Goal: Entertainment & Leisure: Browse casually

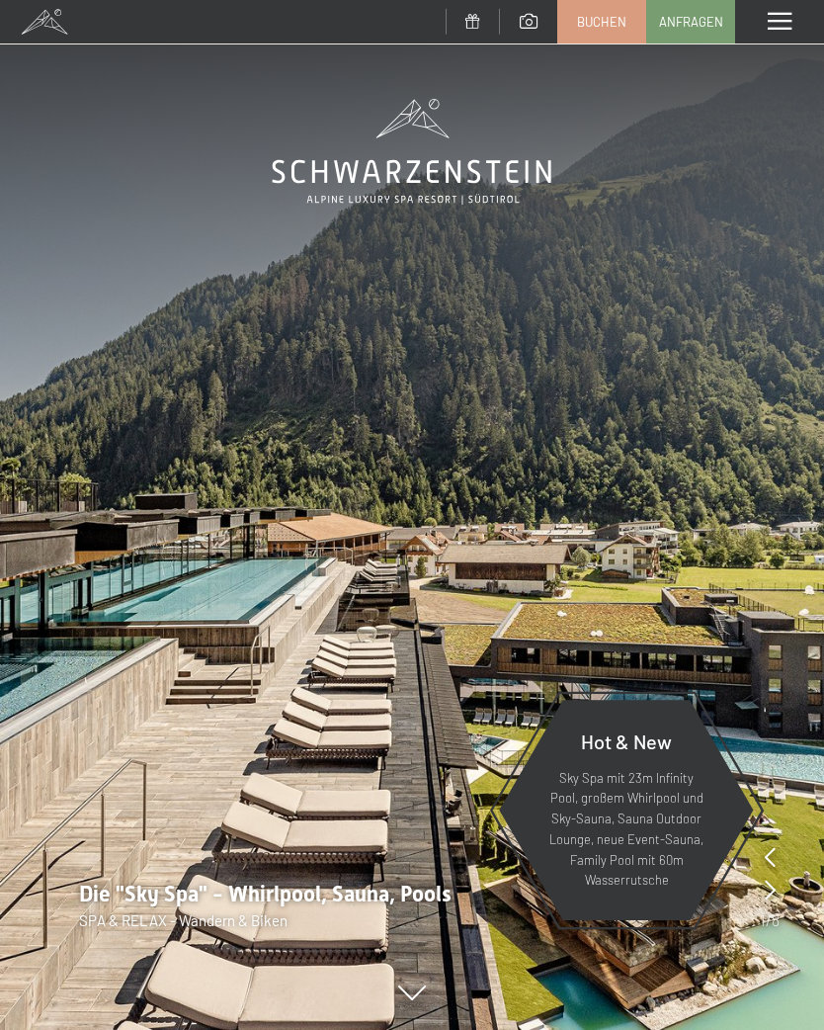
click at [784, 24] on span at bounding box center [780, 22] width 24 height 18
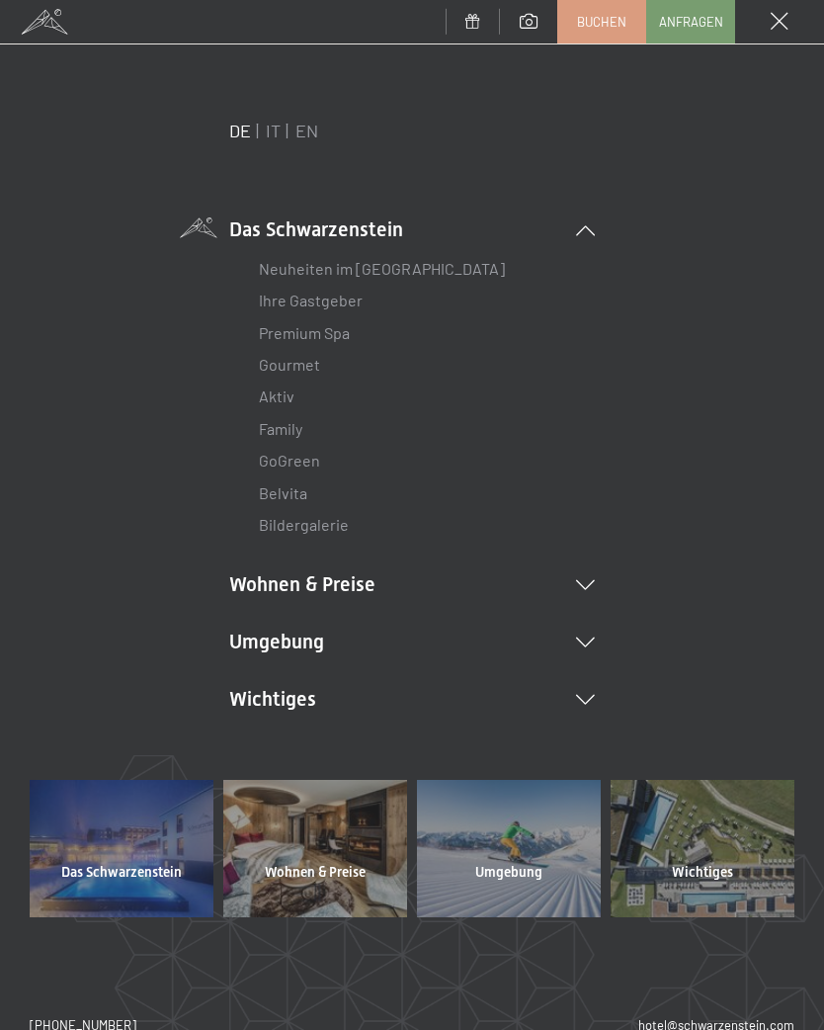
click at [594, 637] on icon at bounding box center [585, 642] width 19 height 10
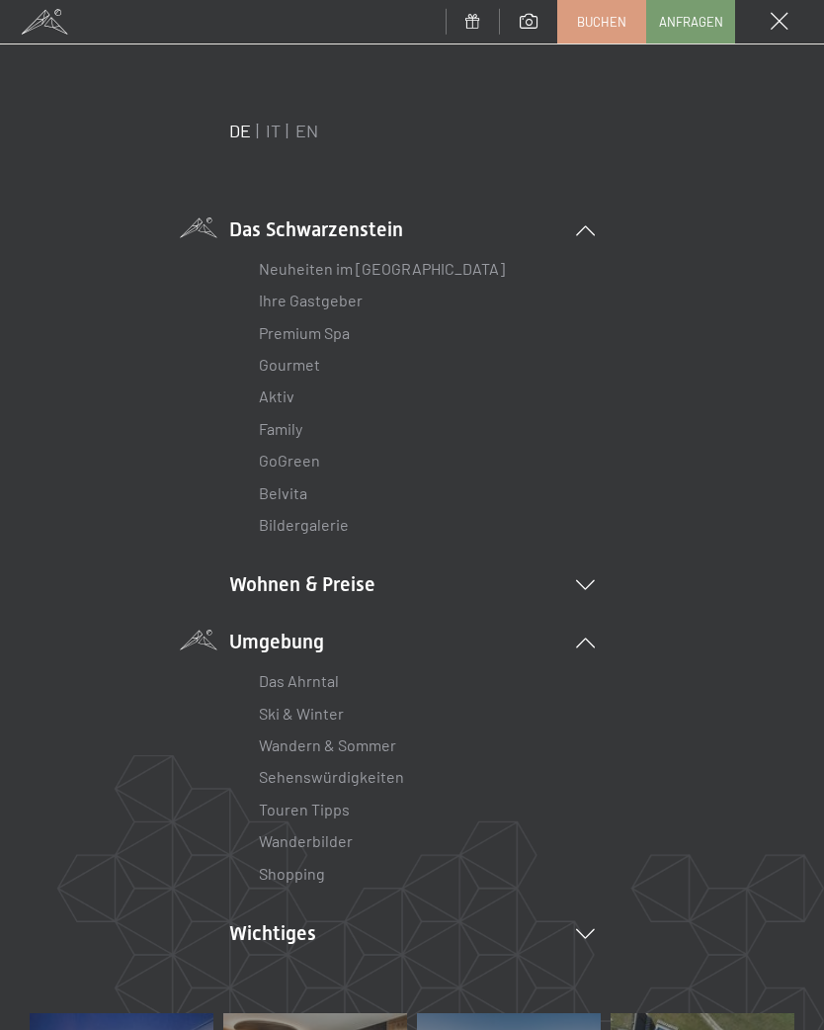
click at [351, 831] on link "Wanderbilder" at bounding box center [306, 840] width 94 height 19
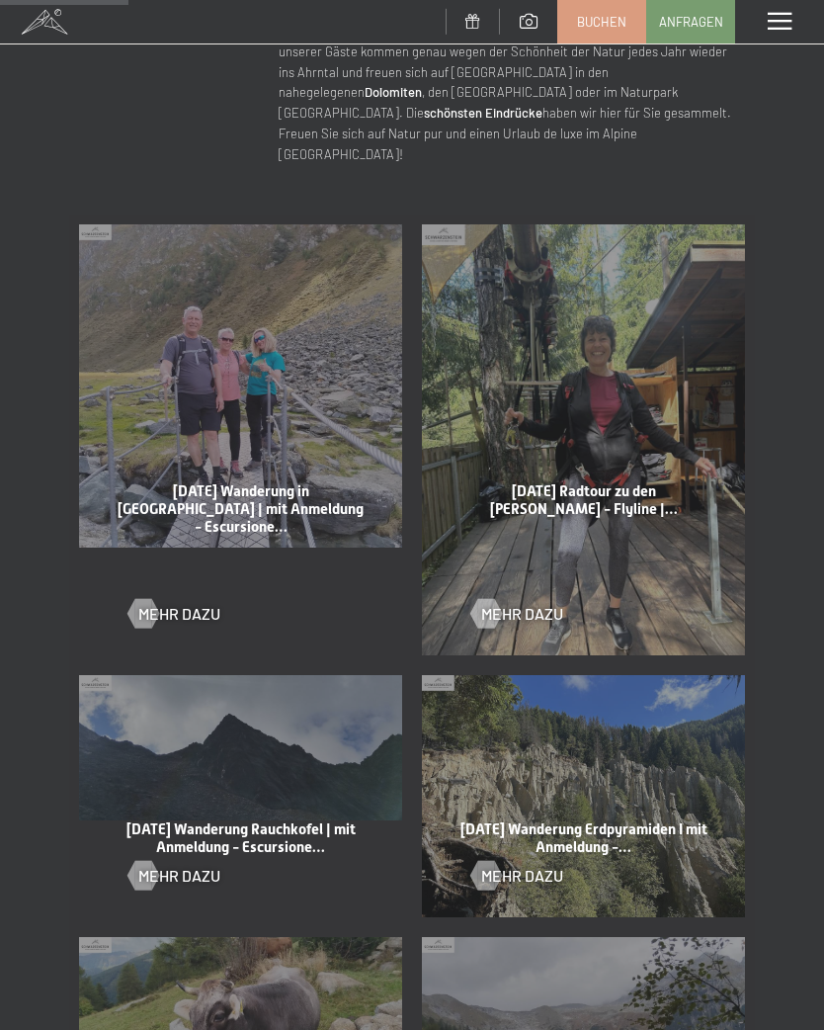
scroll to position [834, 0]
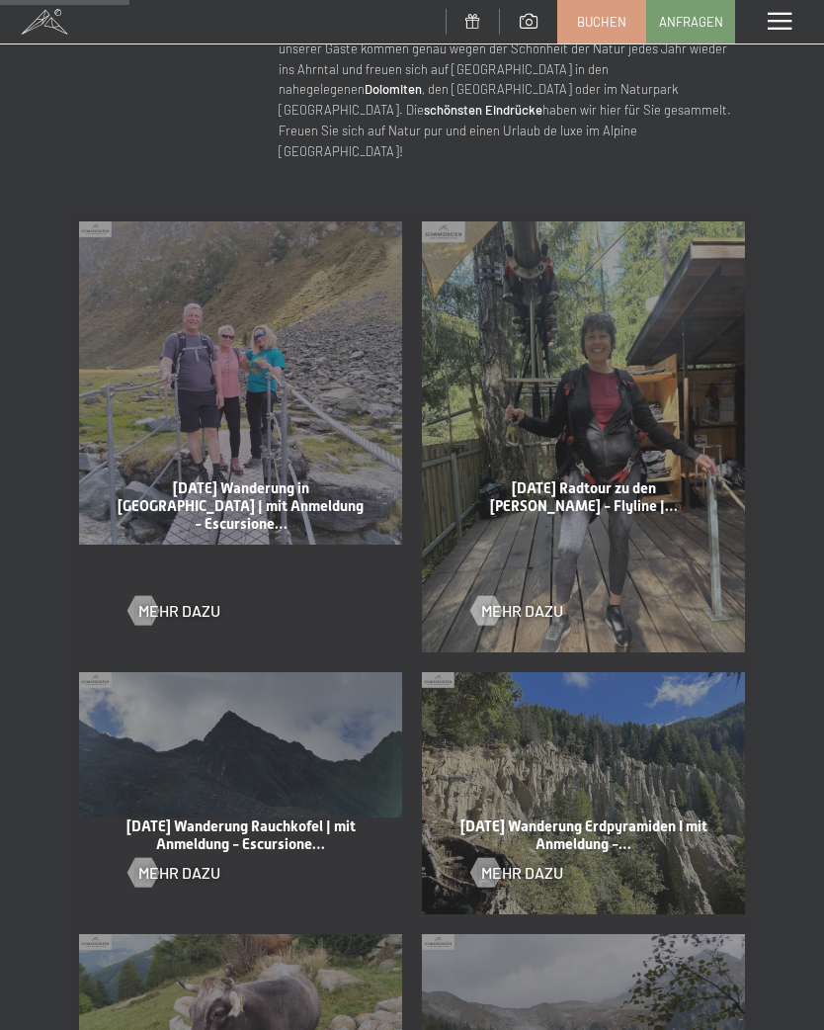
click at [477, 596] on div at bounding box center [485, 611] width 17 height 30
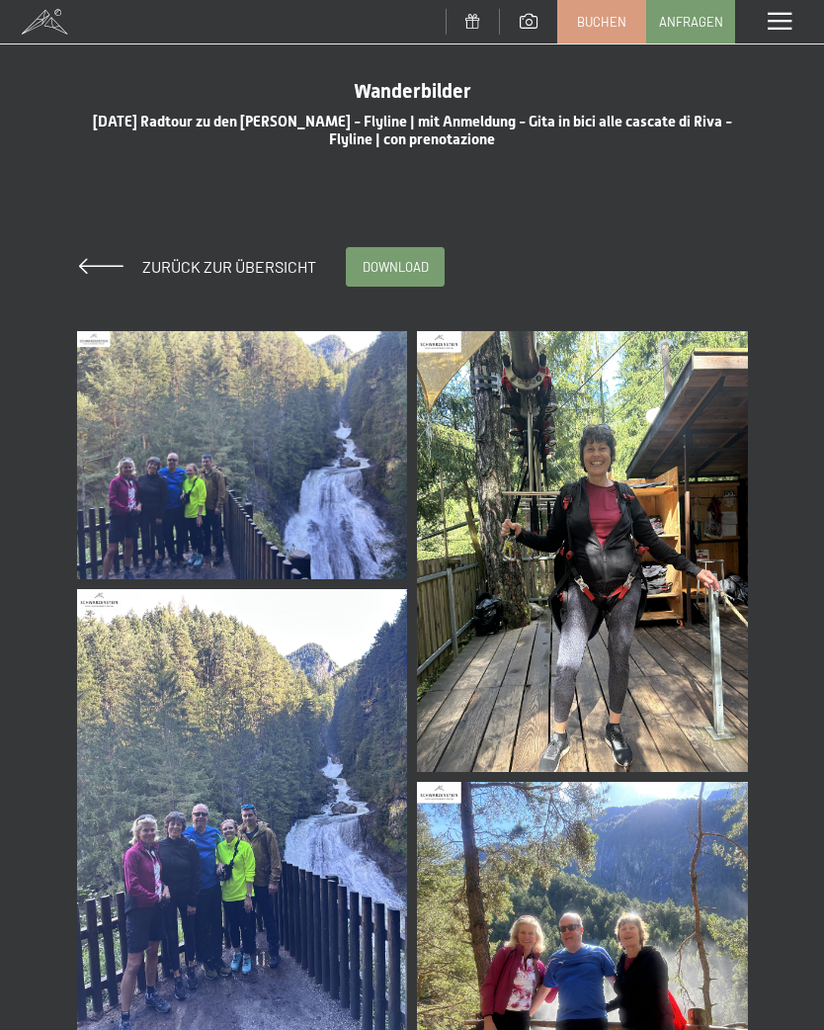
click at [293, 479] on img at bounding box center [242, 455] width 331 height 248
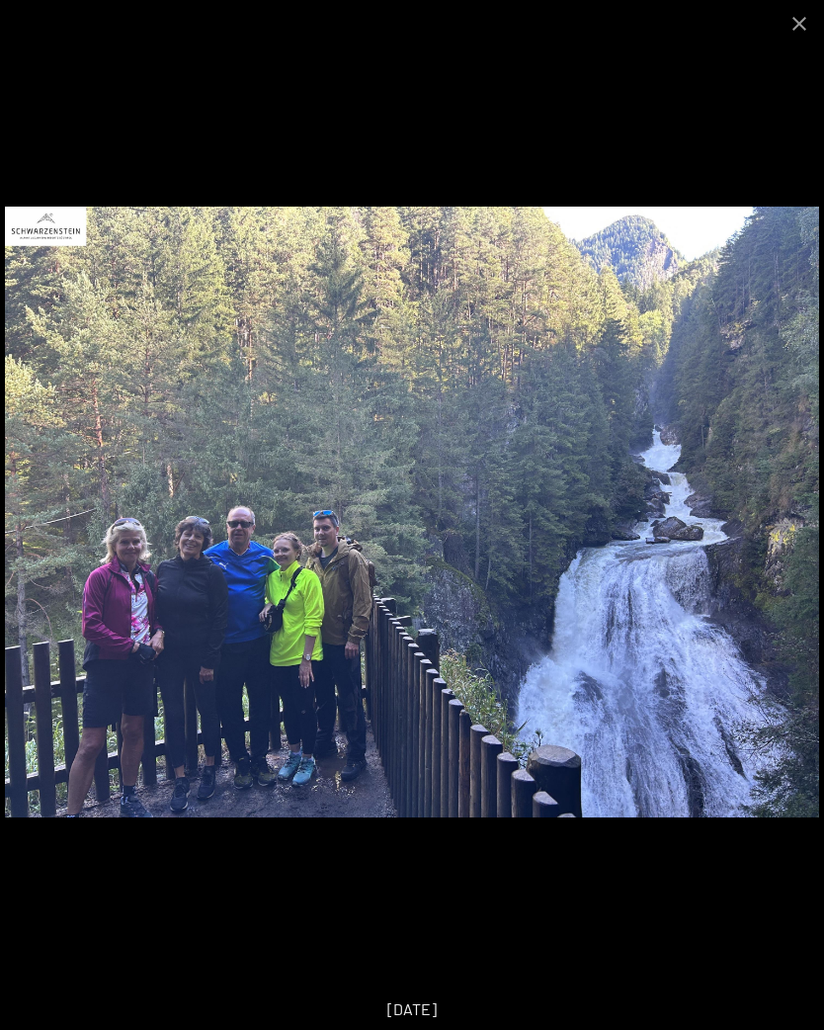
click at [799, 20] on button "Close gallery" at bounding box center [799, 23] width 49 height 46
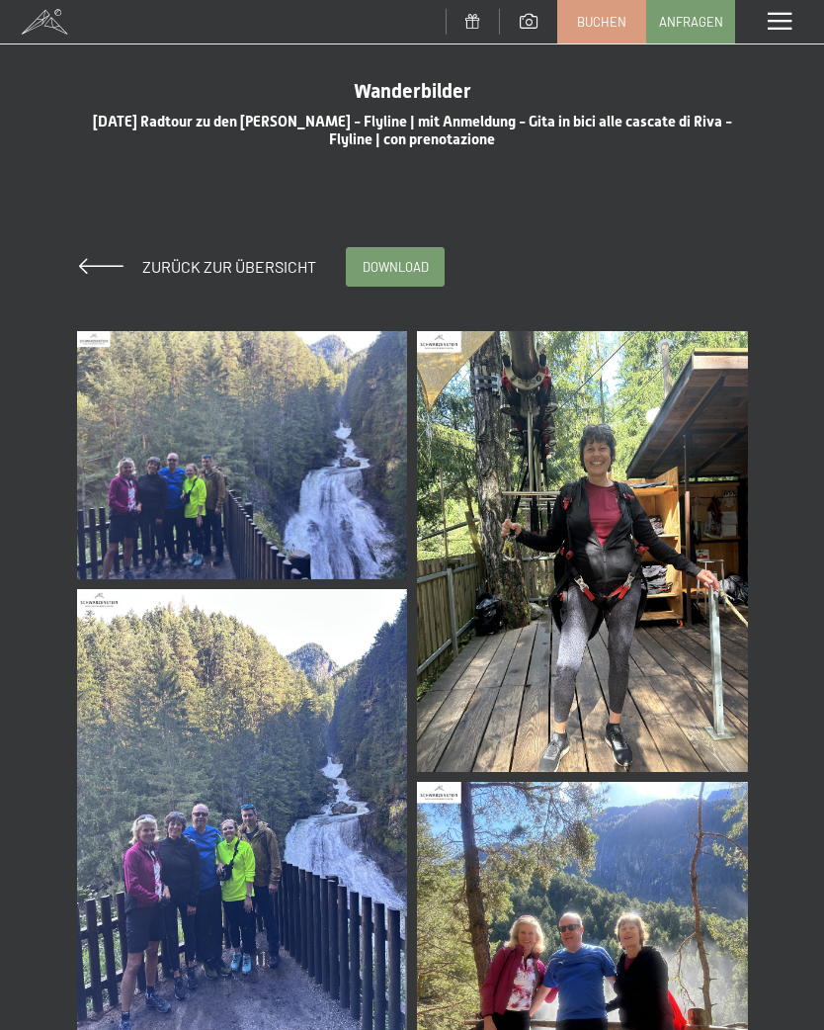
click at [253, 262] on span "Zurück zur Übersicht" at bounding box center [221, 266] width 190 height 19
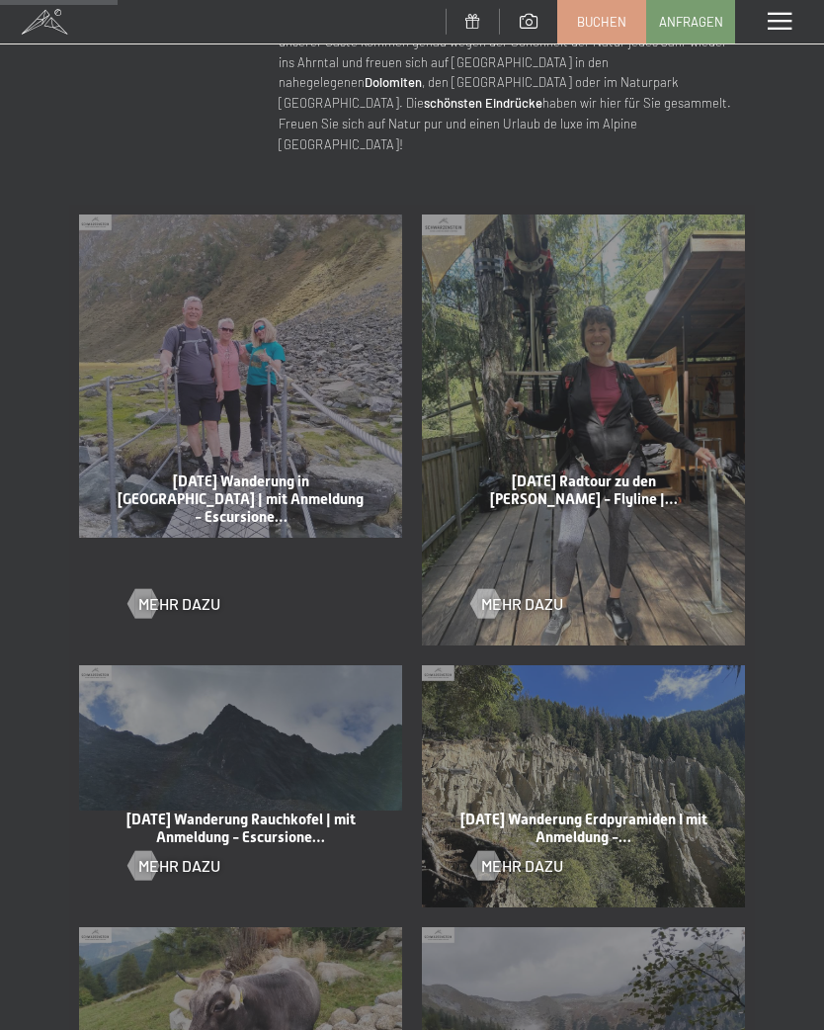
scroll to position [853, 0]
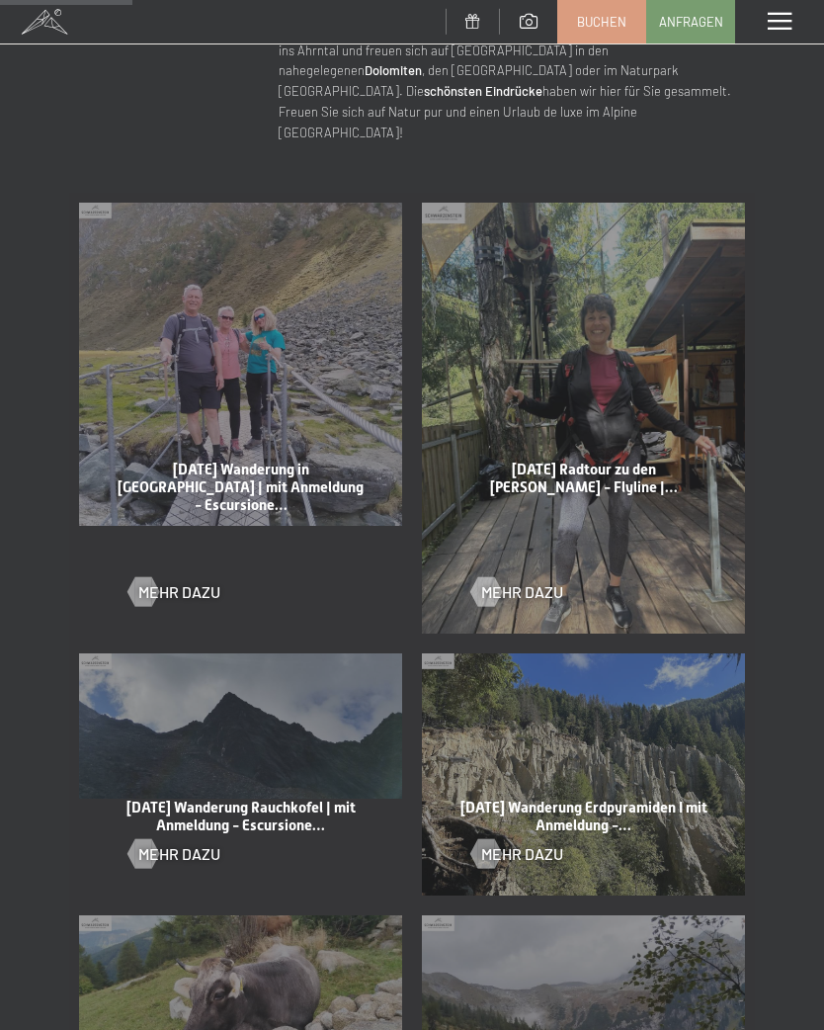
click at [151, 577] on div at bounding box center [142, 592] width 17 height 30
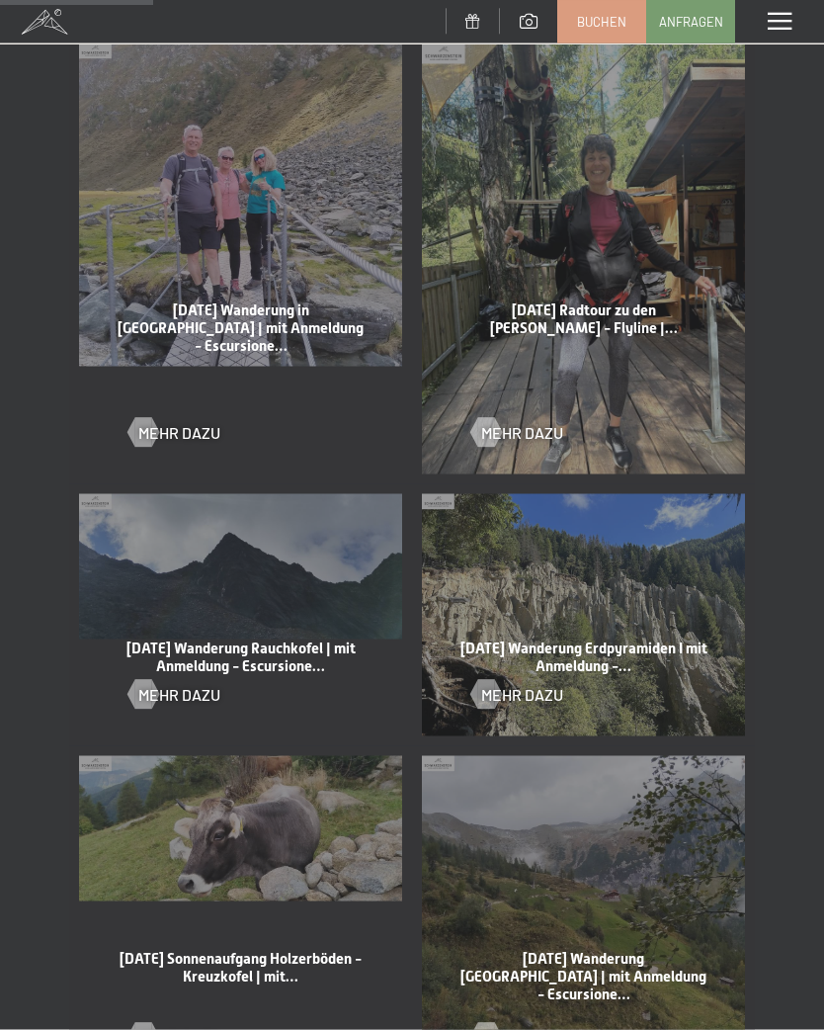
scroll to position [1025, 0]
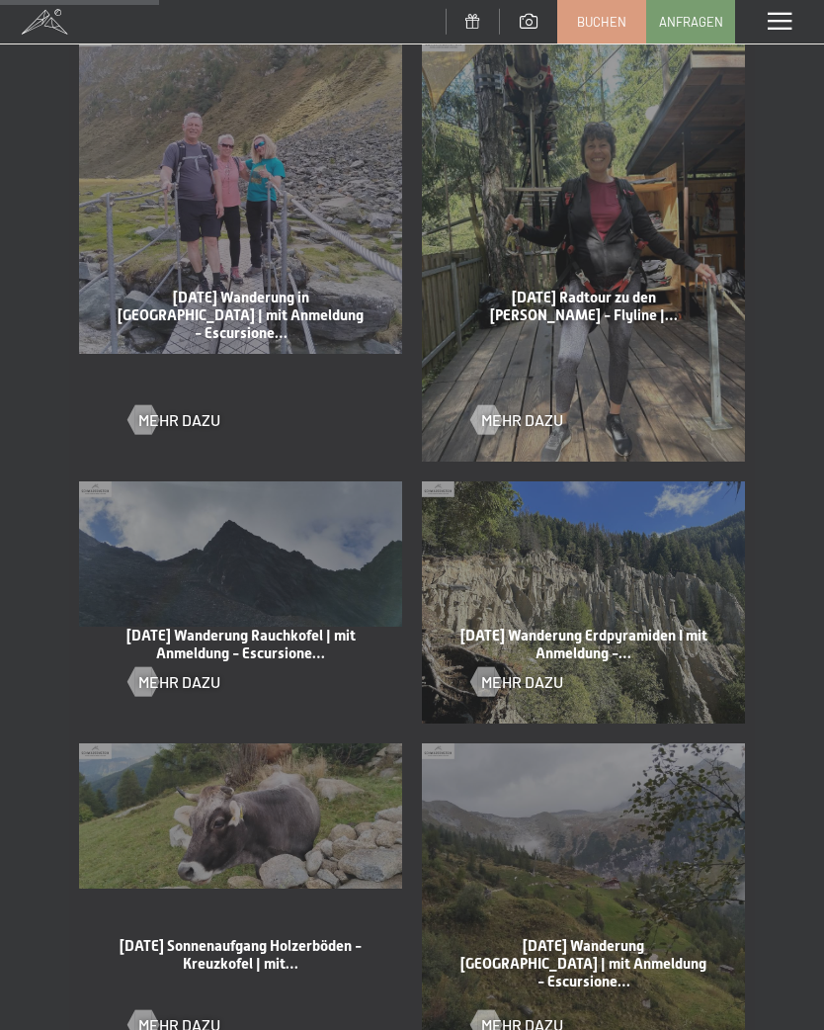
click at [159, 671] on span "Mehr dazu" at bounding box center [179, 682] width 82 height 22
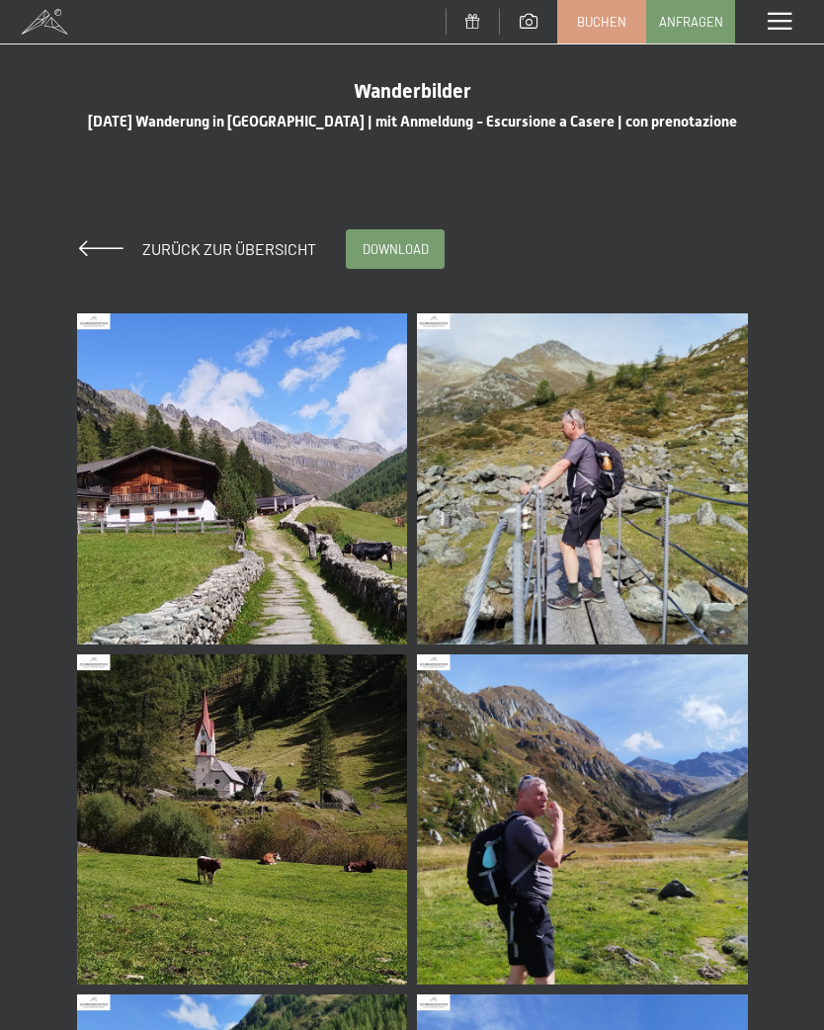
click at [289, 555] on img at bounding box center [242, 478] width 331 height 331
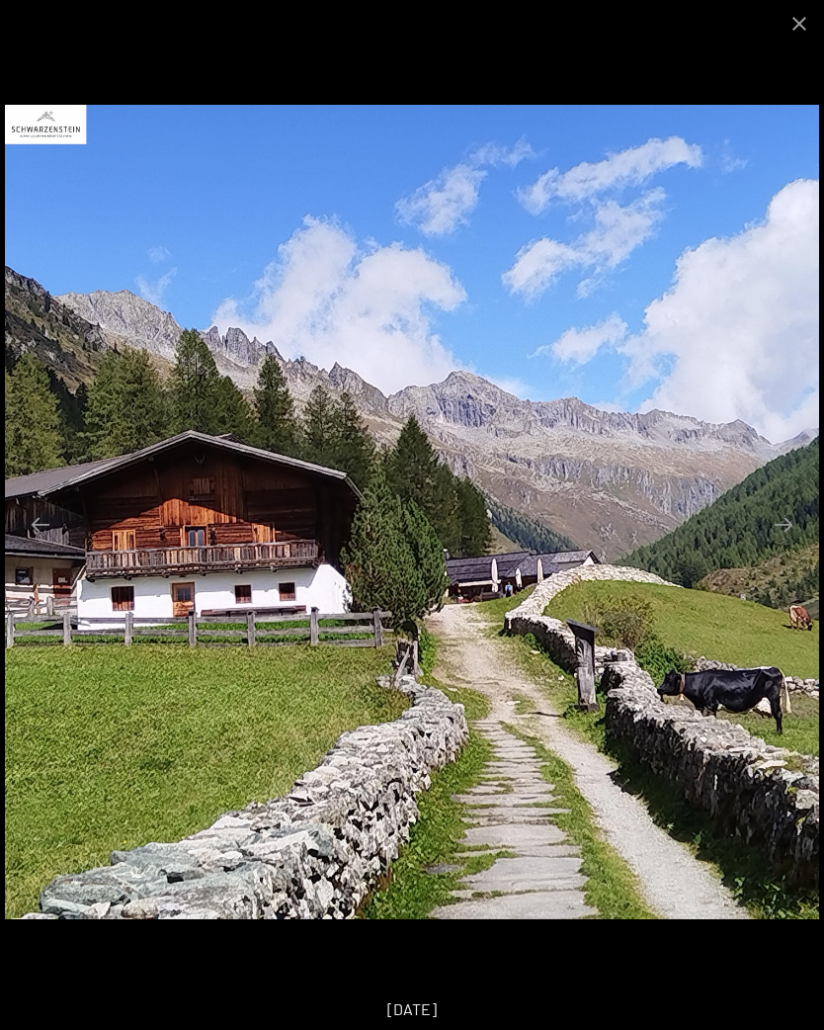
click at [786, 534] on button "Next slide" at bounding box center [784, 524] width 42 height 39
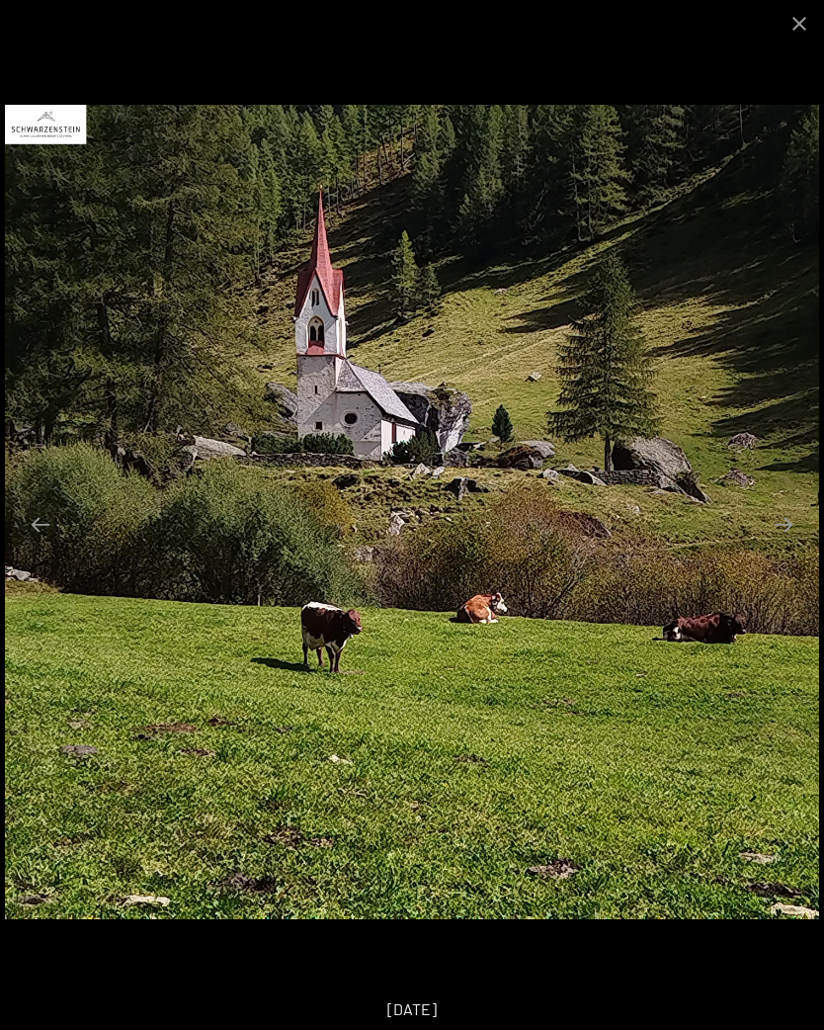
click at [774, 539] on button "Next slide" at bounding box center [784, 524] width 42 height 39
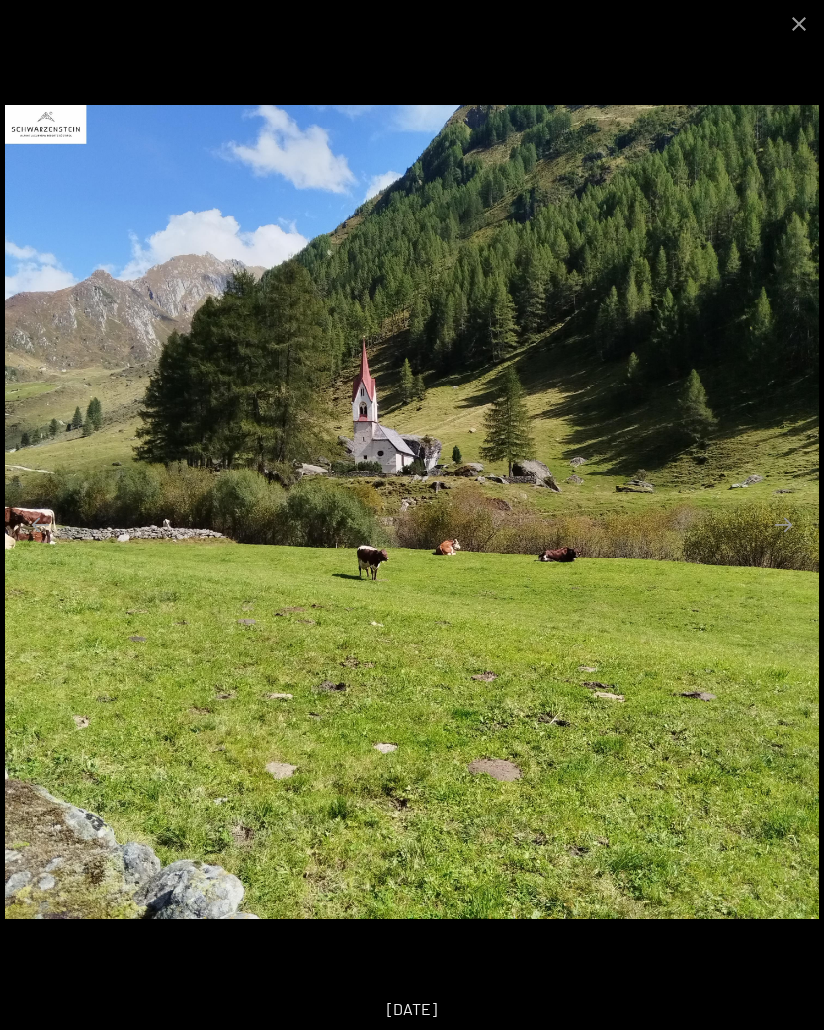
click at [799, 530] on button "Next slide" at bounding box center [784, 524] width 42 height 39
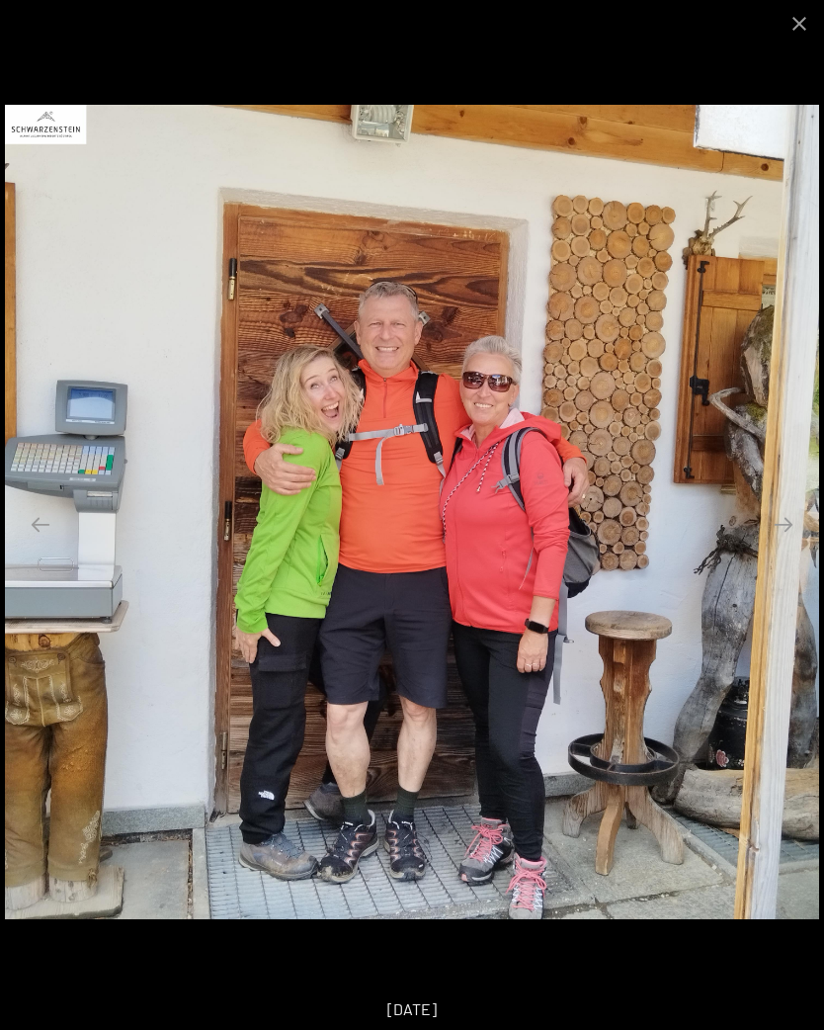
click at [782, 528] on button "Next slide" at bounding box center [784, 524] width 42 height 39
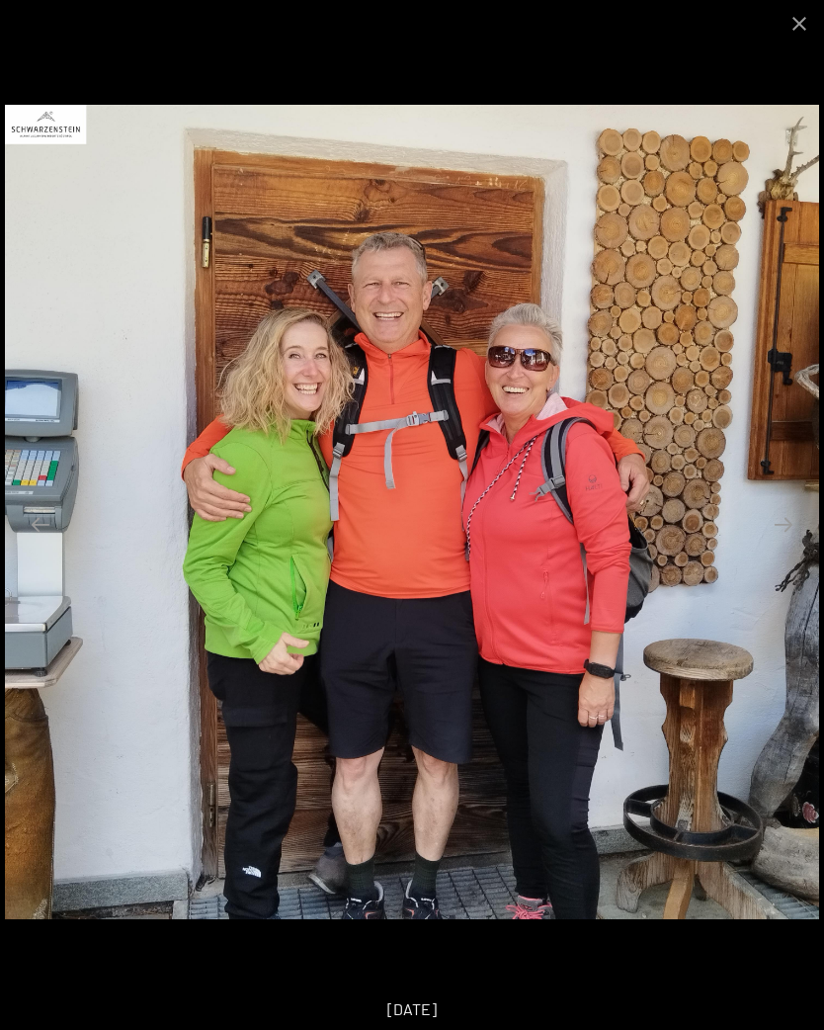
click at [782, 522] on button "Next slide" at bounding box center [784, 524] width 42 height 39
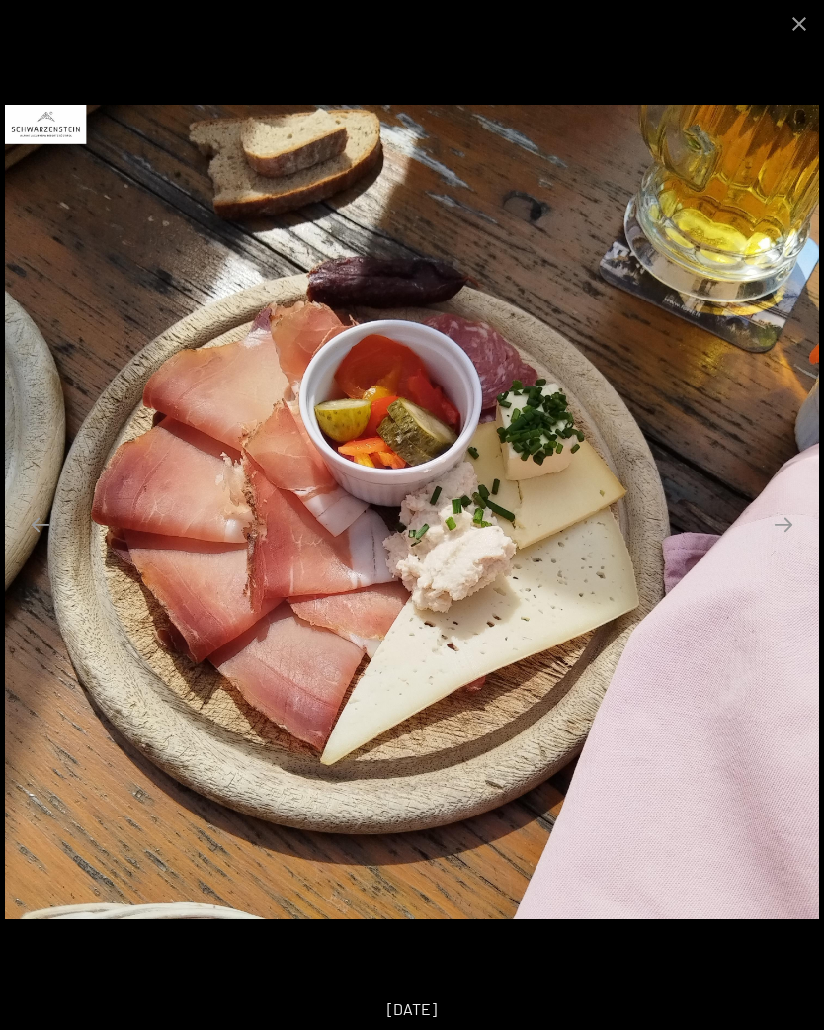
click at [787, 524] on button "Next slide" at bounding box center [784, 524] width 42 height 39
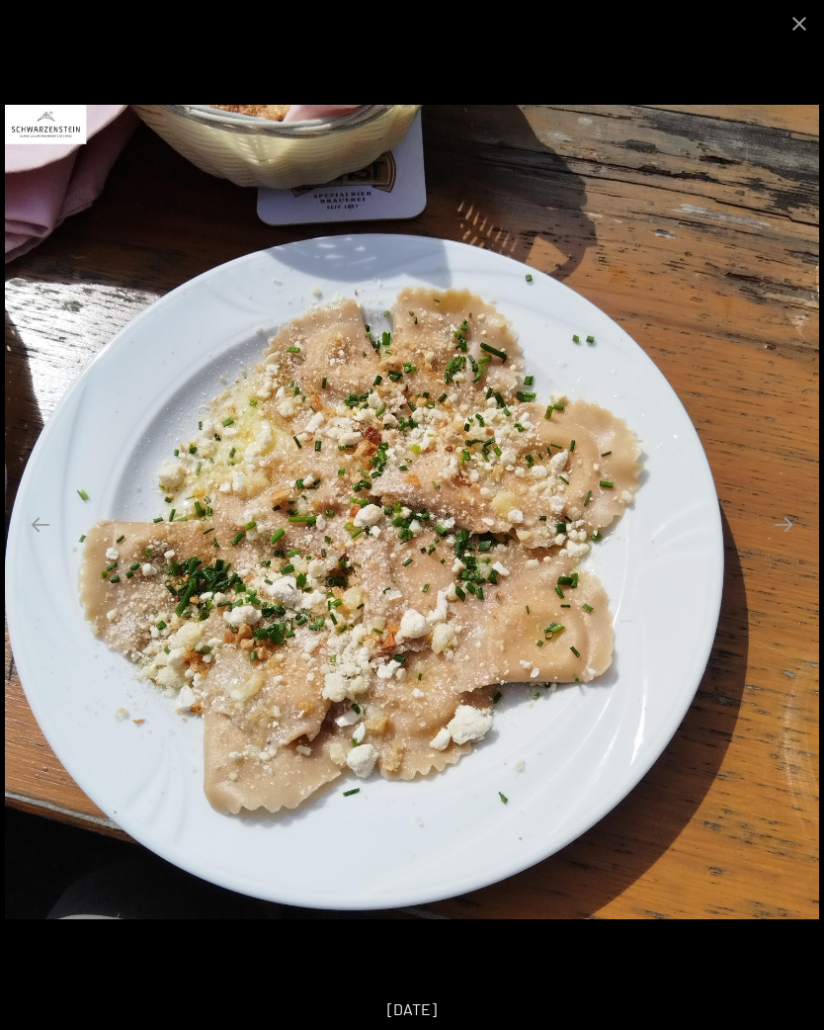
click at [772, 522] on button "Next slide" at bounding box center [784, 524] width 42 height 39
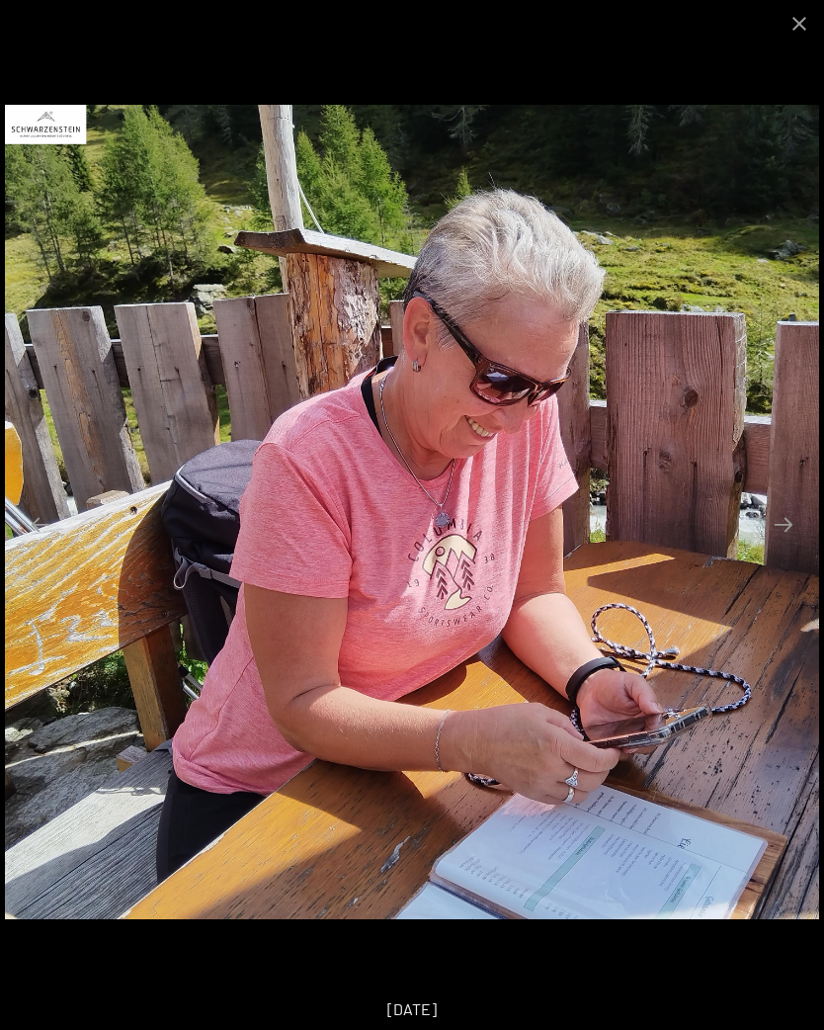
click at [795, 536] on button "Next slide" at bounding box center [784, 524] width 42 height 39
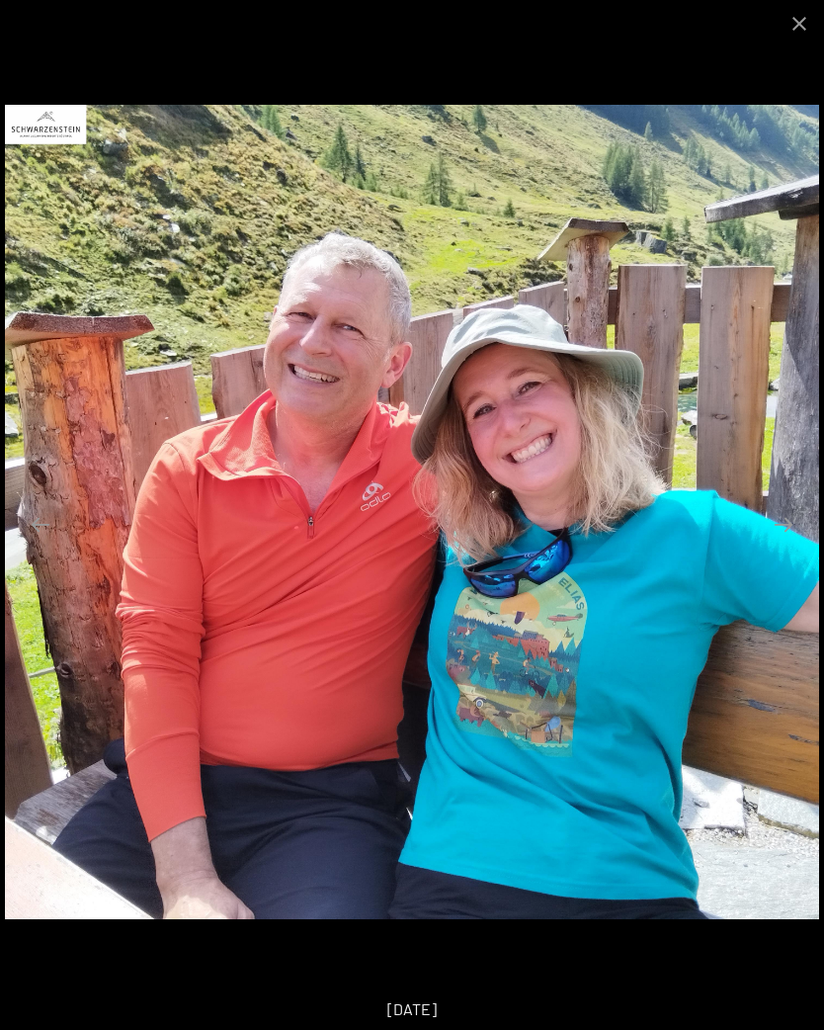
click at [776, 528] on button "Next slide" at bounding box center [784, 524] width 42 height 39
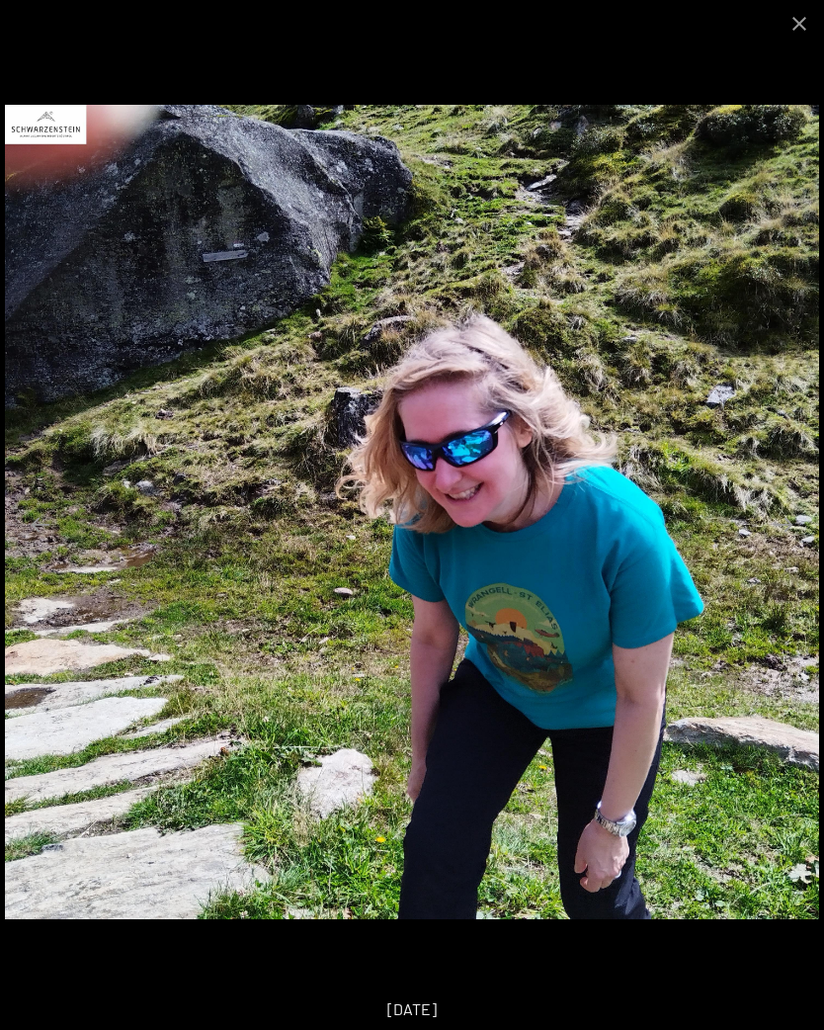
click at [792, 519] on button "Next slide" at bounding box center [784, 524] width 42 height 39
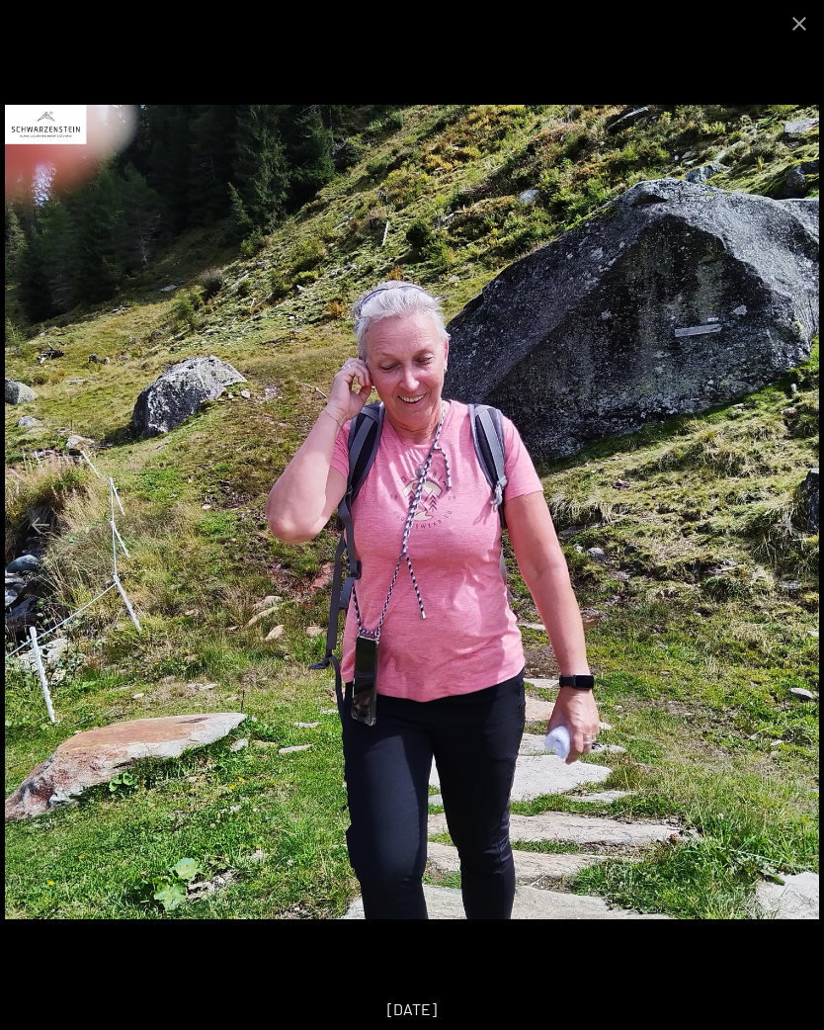
click at [800, 534] on button "Next slide" at bounding box center [784, 524] width 42 height 39
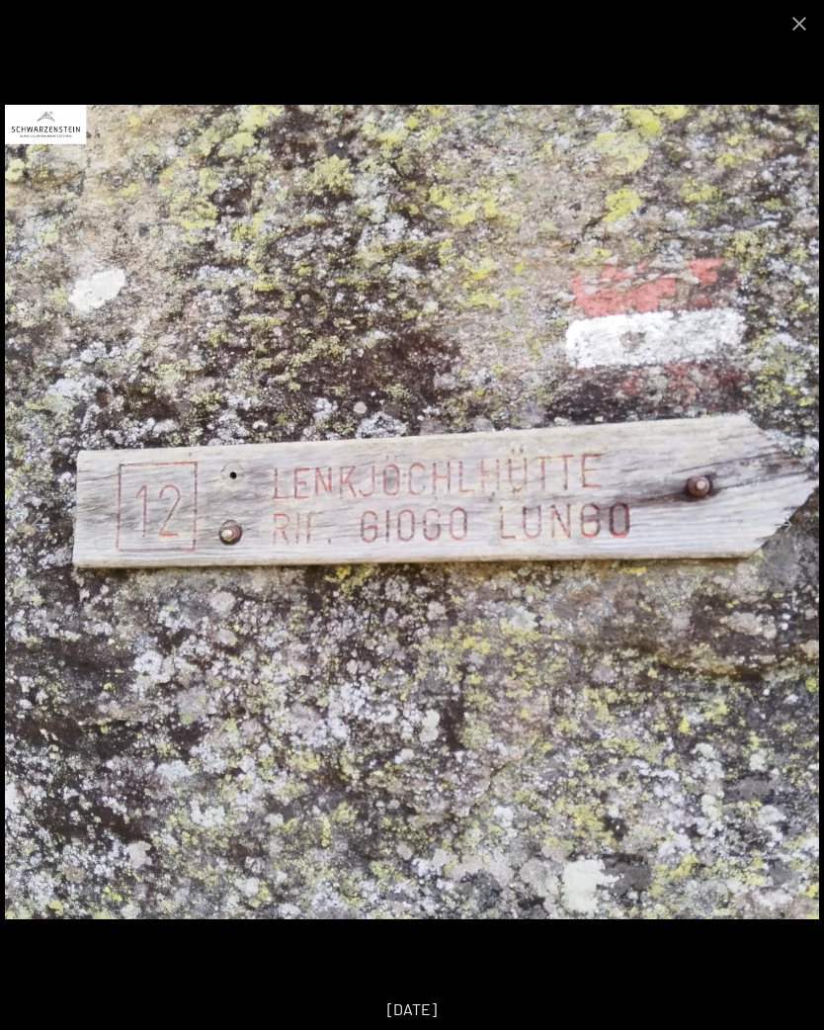
click at [803, 544] on img at bounding box center [412, 512] width 814 height 814
click at [802, 543] on button "Next slide" at bounding box center [784, 524] width 42 height 39
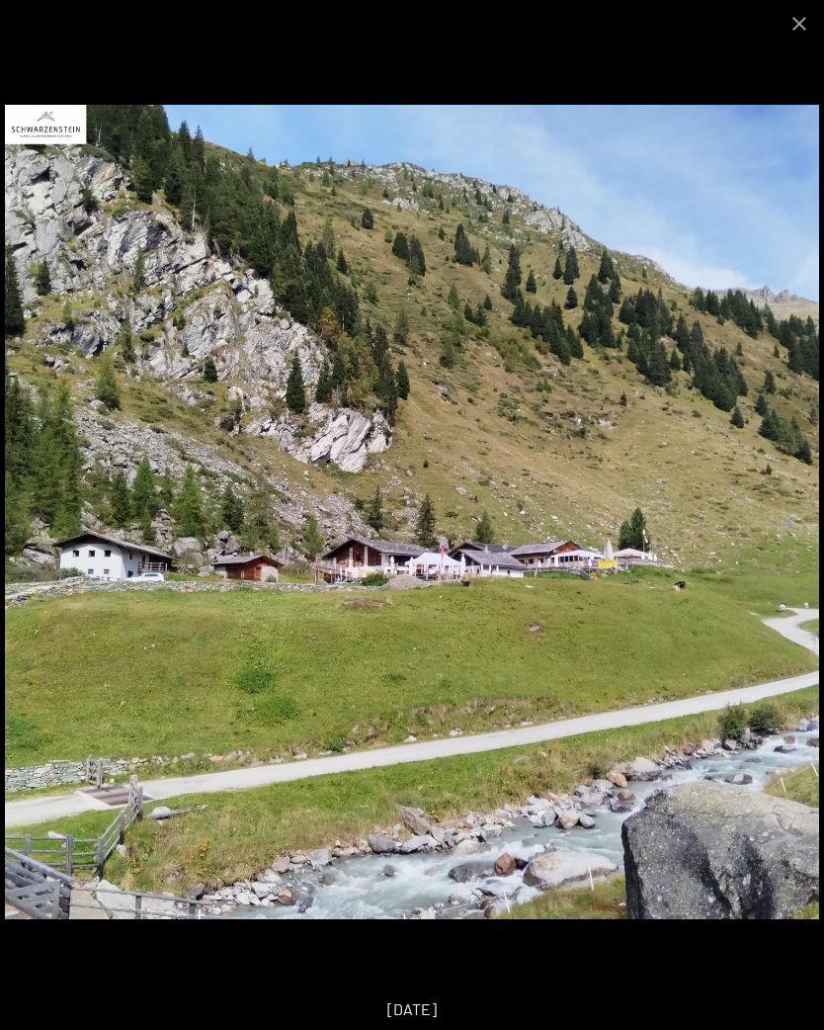
click at [781, 526] on button "Next slide" at bounding box center [784, 524] width 42 height 39
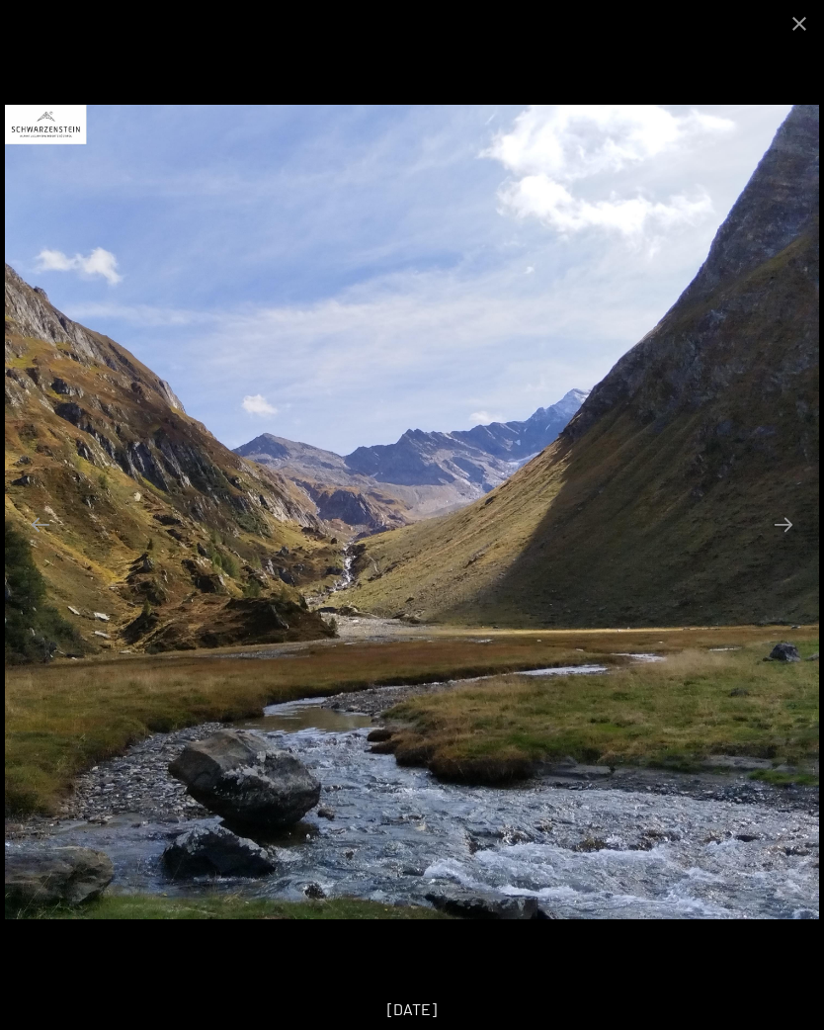
click at [789, 524] on button "Next slide" at bounding box center [784, 524] width 42 height 39
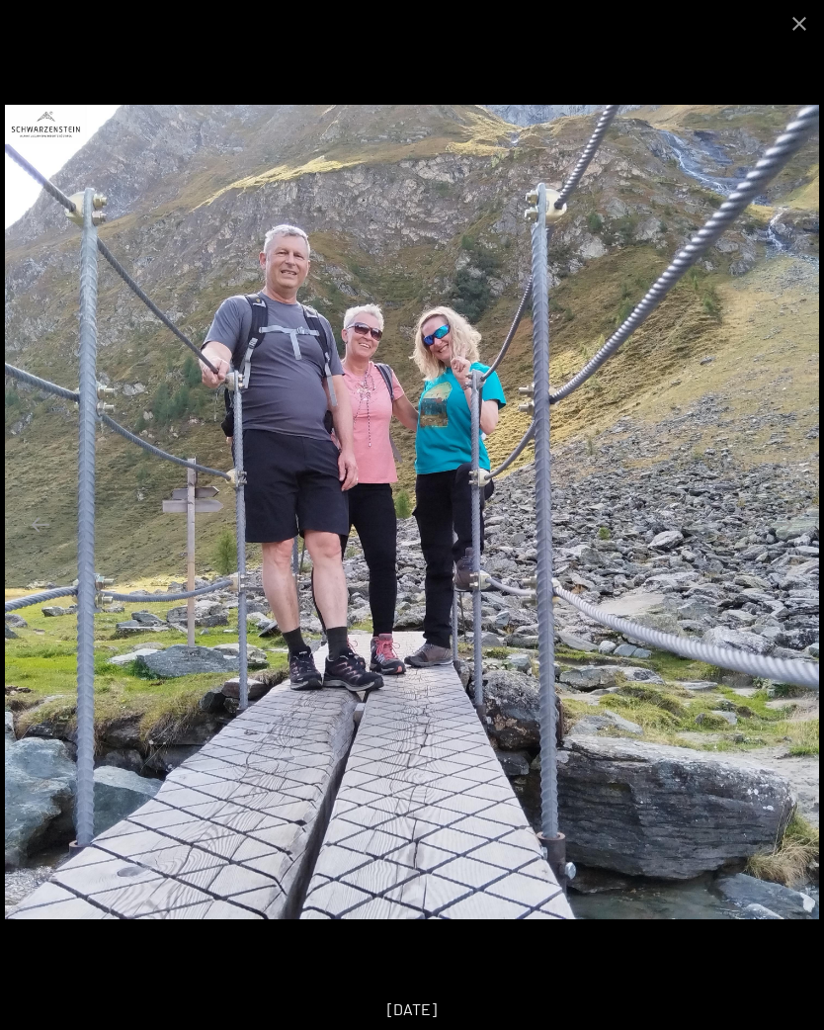
click at [780, 534] on button "Next slide" at bounding box center [784, 524] width 42 height 39
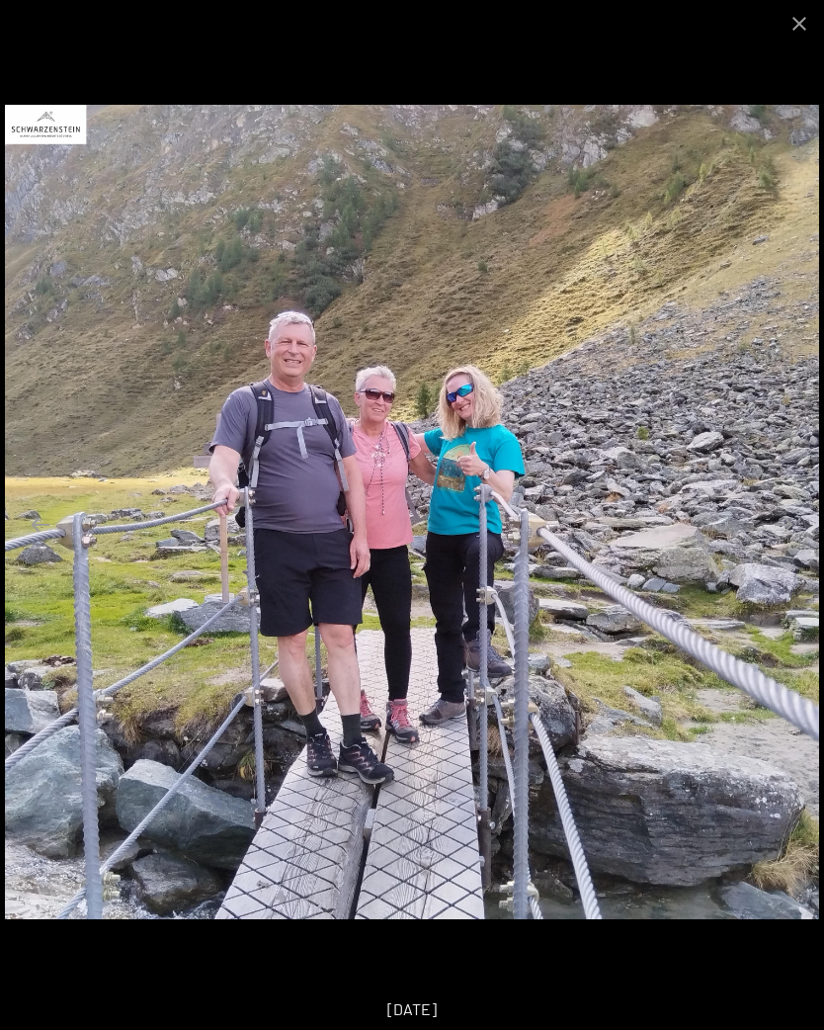
click at [791, 539] on button "Next slide" at bounding box center [784, 524] width 42 height 39
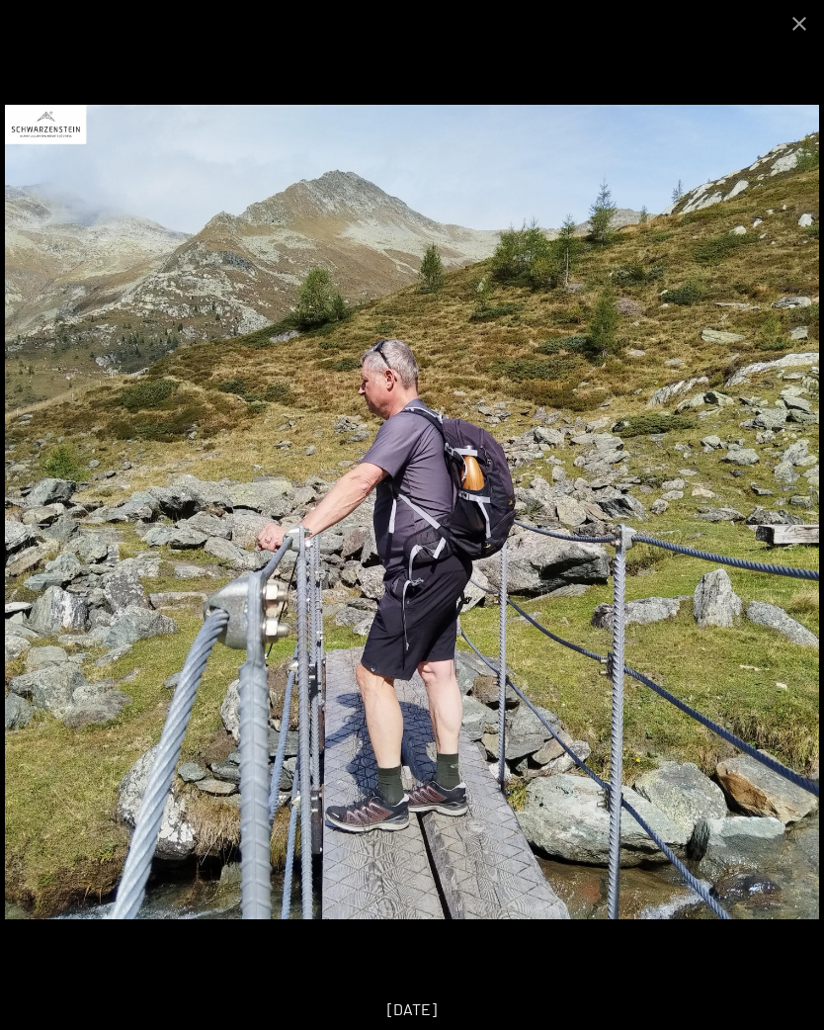
click at [784, 538] on button "Next slide" at bounding box center [784, 524] width 42 height 39
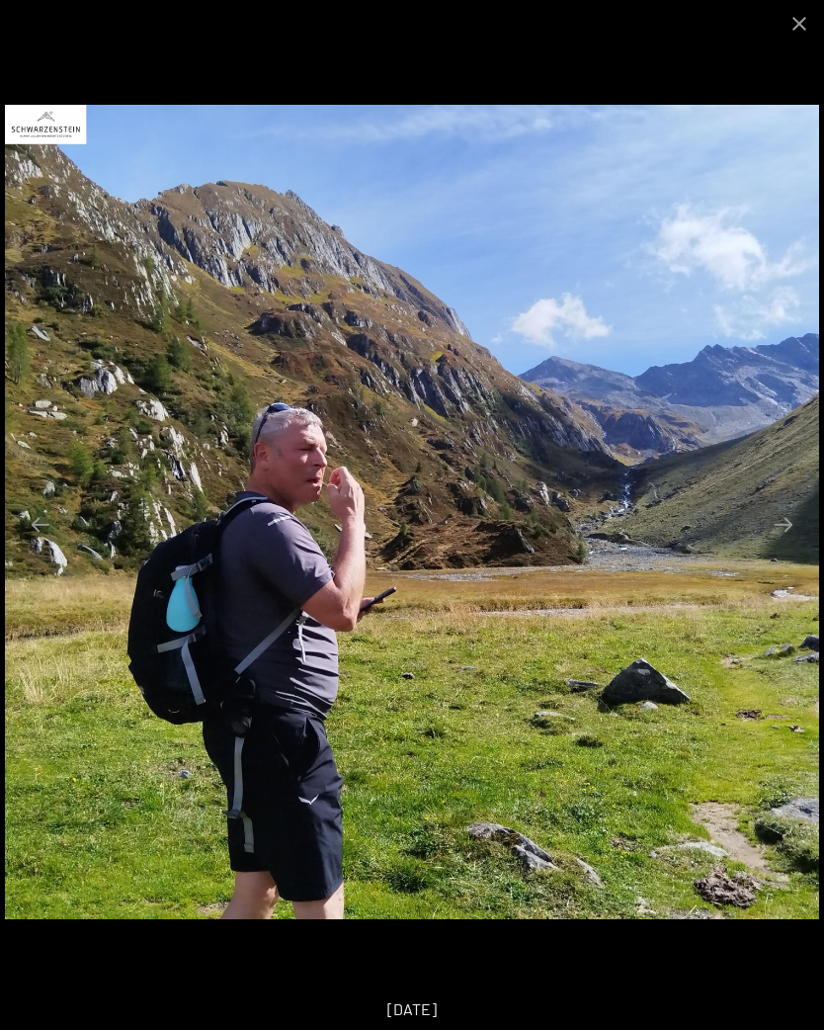
click at [793, 536] on button "Next slide" at bounding box center [784, 524] width 42 height 39
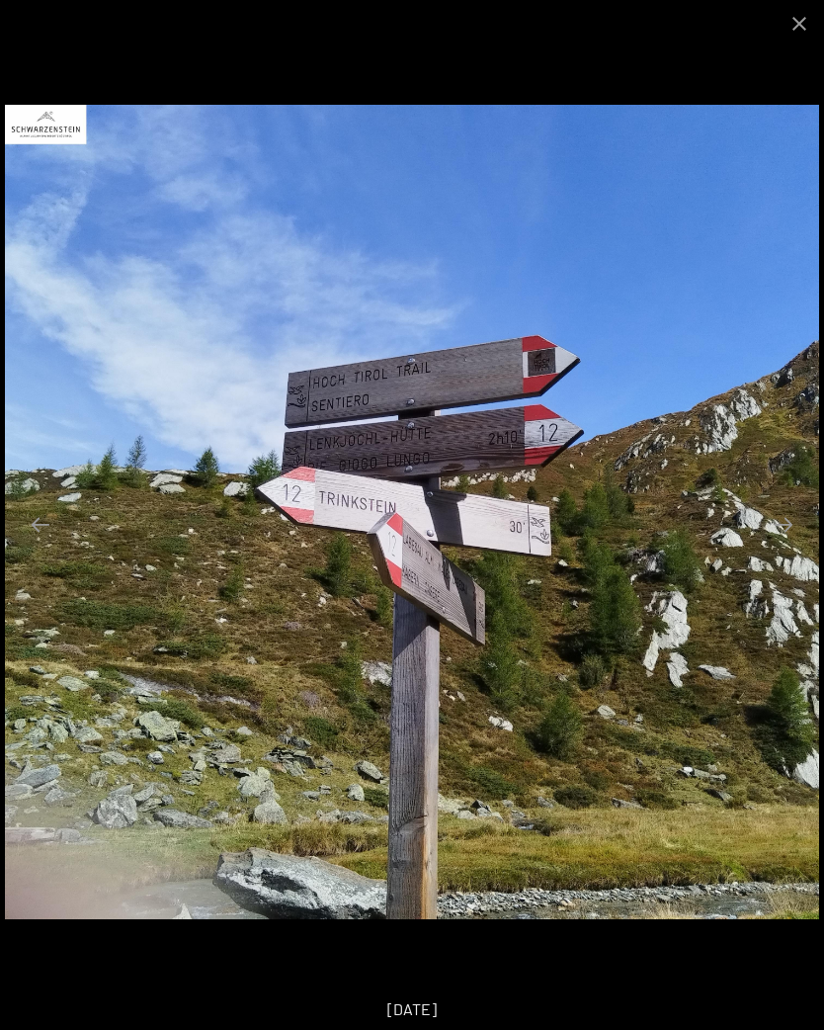
click at [791, 531] on button "Next slide" at bounding box center [784, 524] width 42 height 39
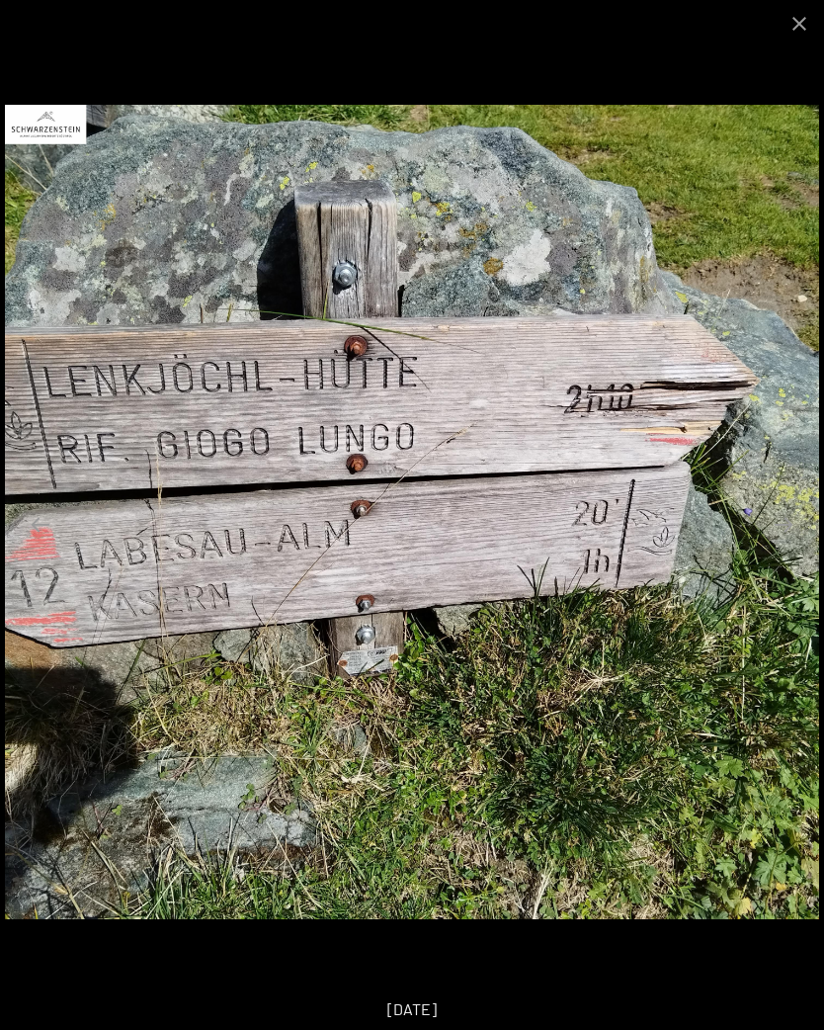
click at [795, 532] on button "Next slide" at bounding box center [784, 524] width 42 height 39
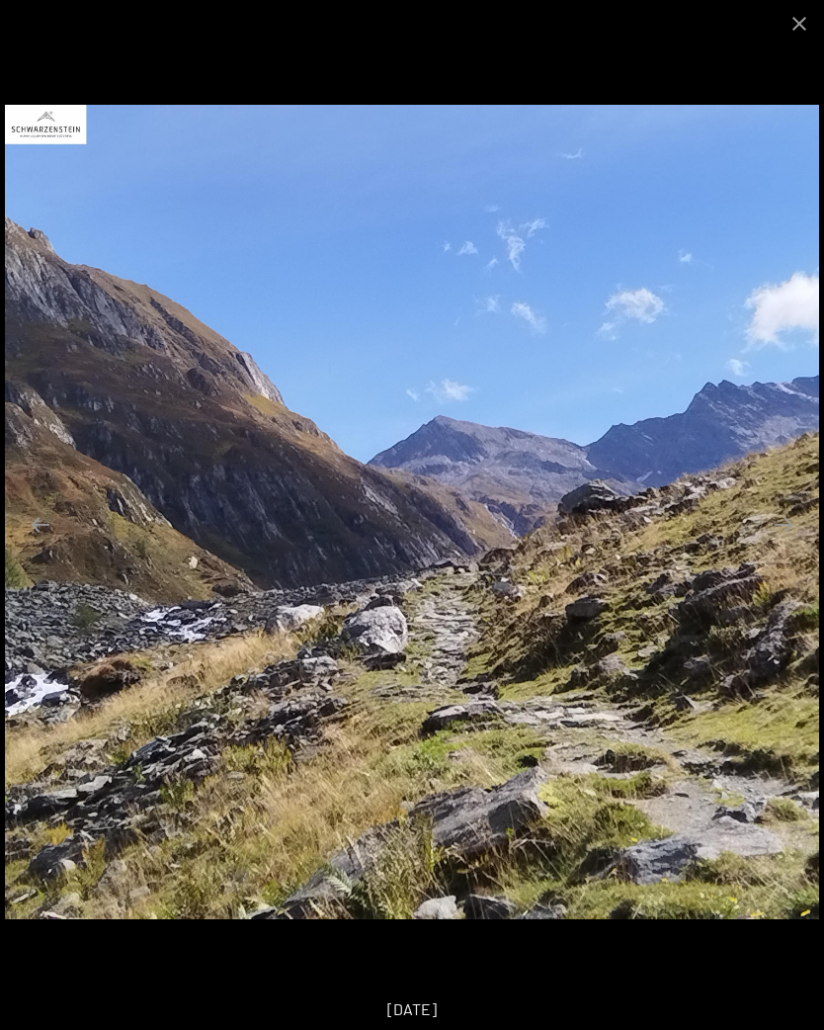
click at [789, 532] on button "Next slide" at bounding box center [784, 524] width 42 height 39
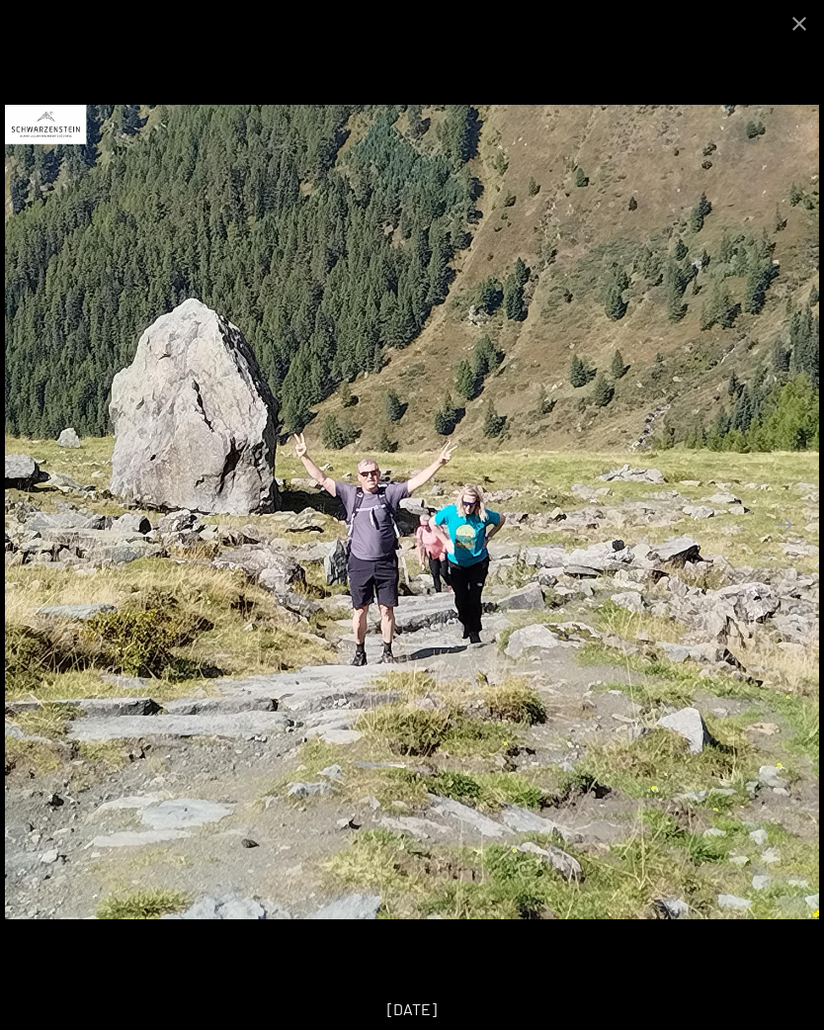
click at [794, 538] on button "Next slide" at bounding box center [784, 524] width 42 height 39
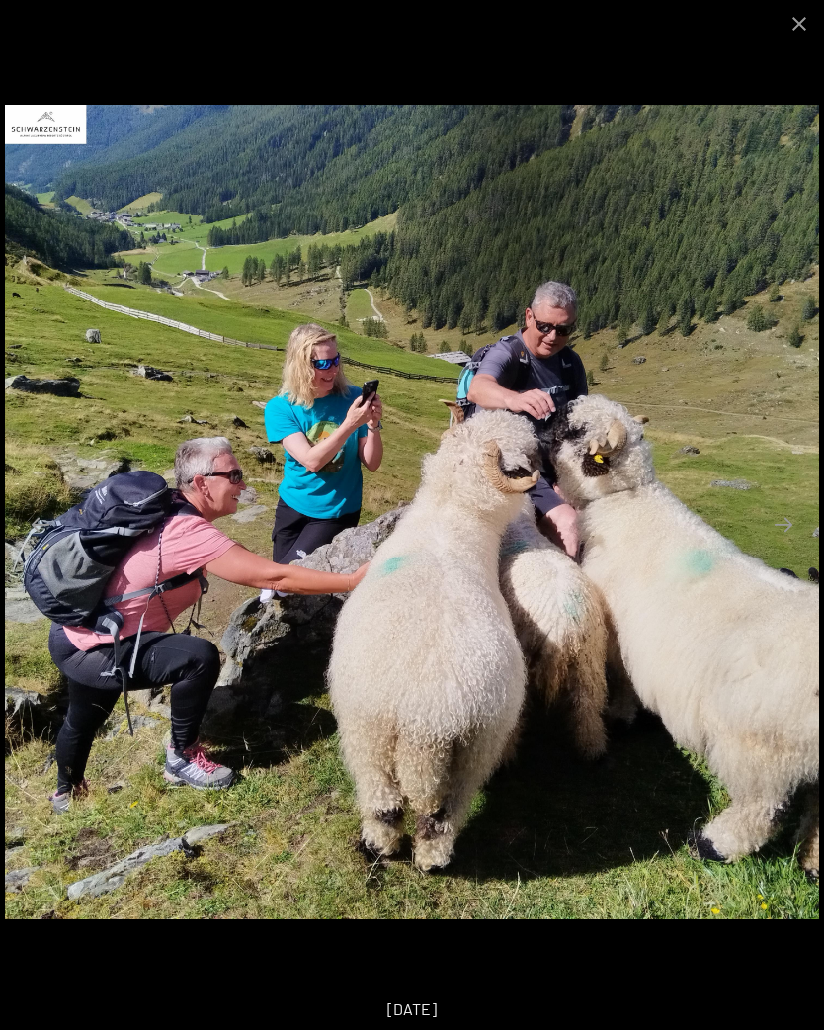
click at [794, 524] on button "Next slide" at bounding box center [784, 524] width 42 height 39
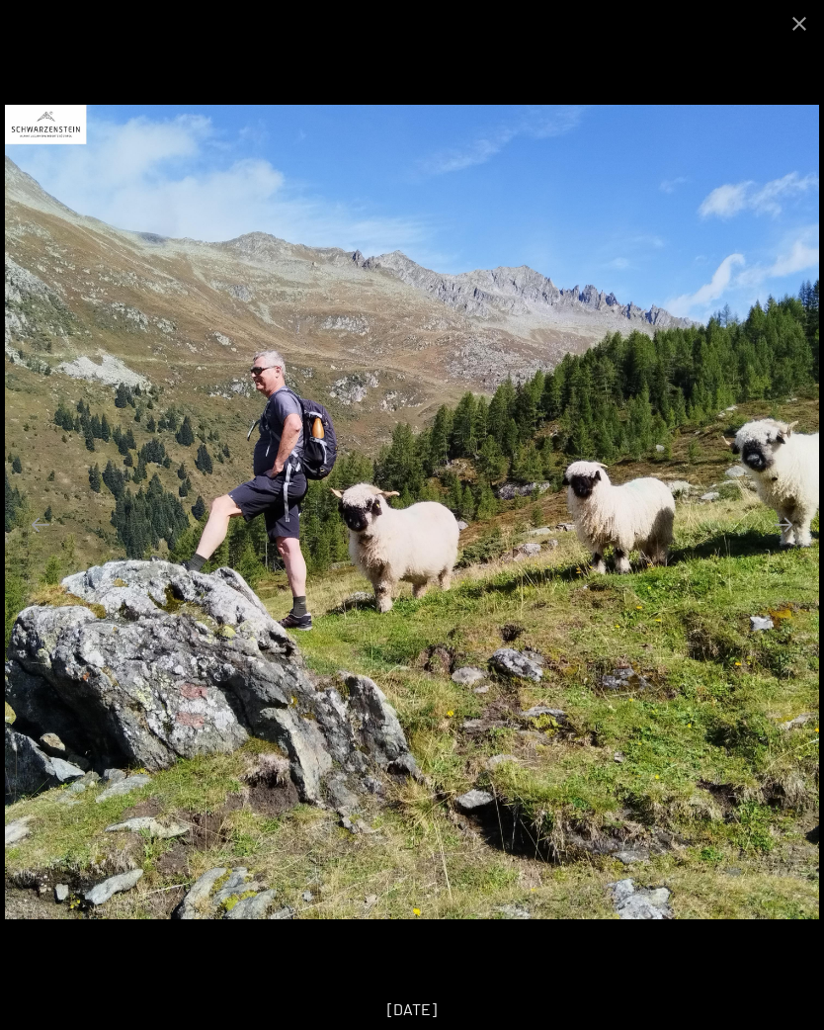
click at [779, 522] on button "Next slide" at bounding box center [784, 524] width 42 height 39
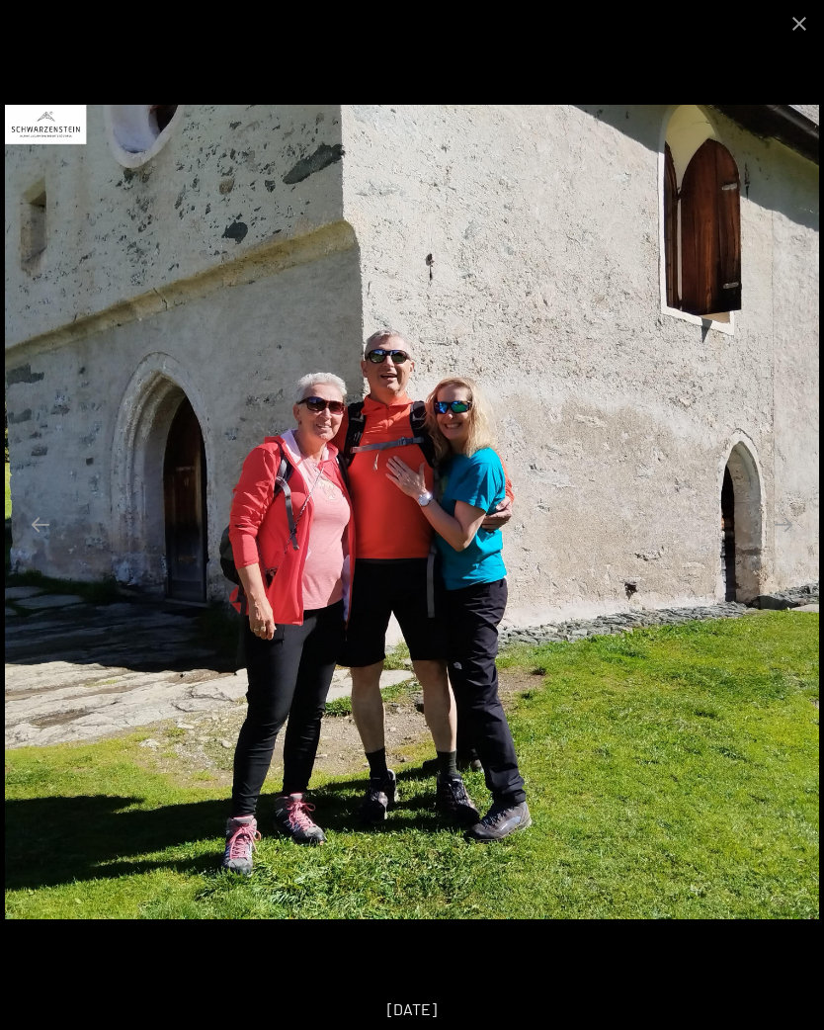
click at [791, 523] on button "Next slide" at bounding box center [784, 524] width 42 height 39
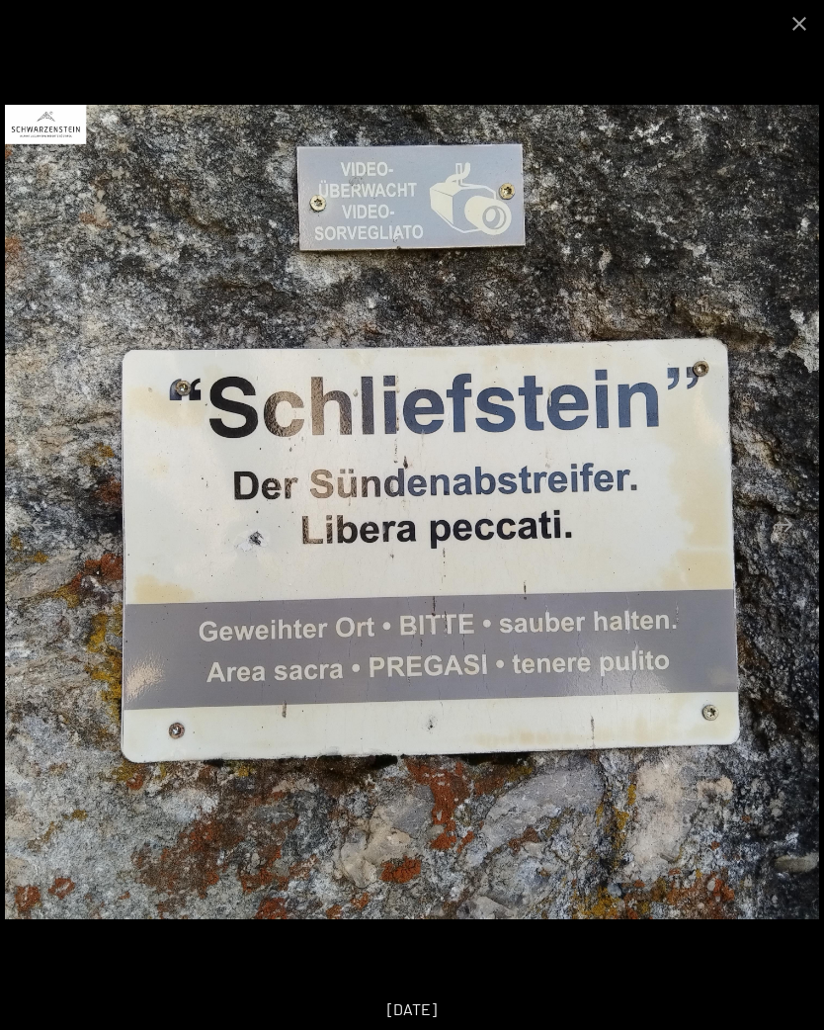
click at [786, 534] on button "Next slide" at bounding box center [784, 524] width 42 height 39
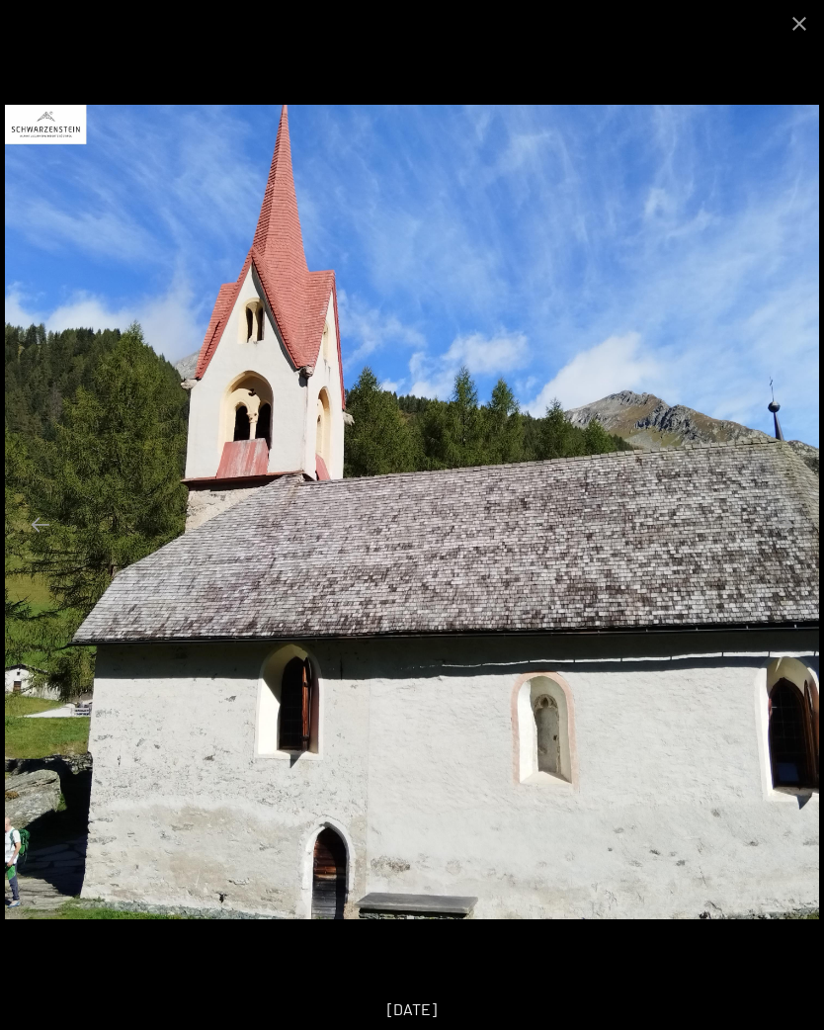
click at [788, 530] on button "Next slide" at bounding box center [784, 524] width 42 height 39
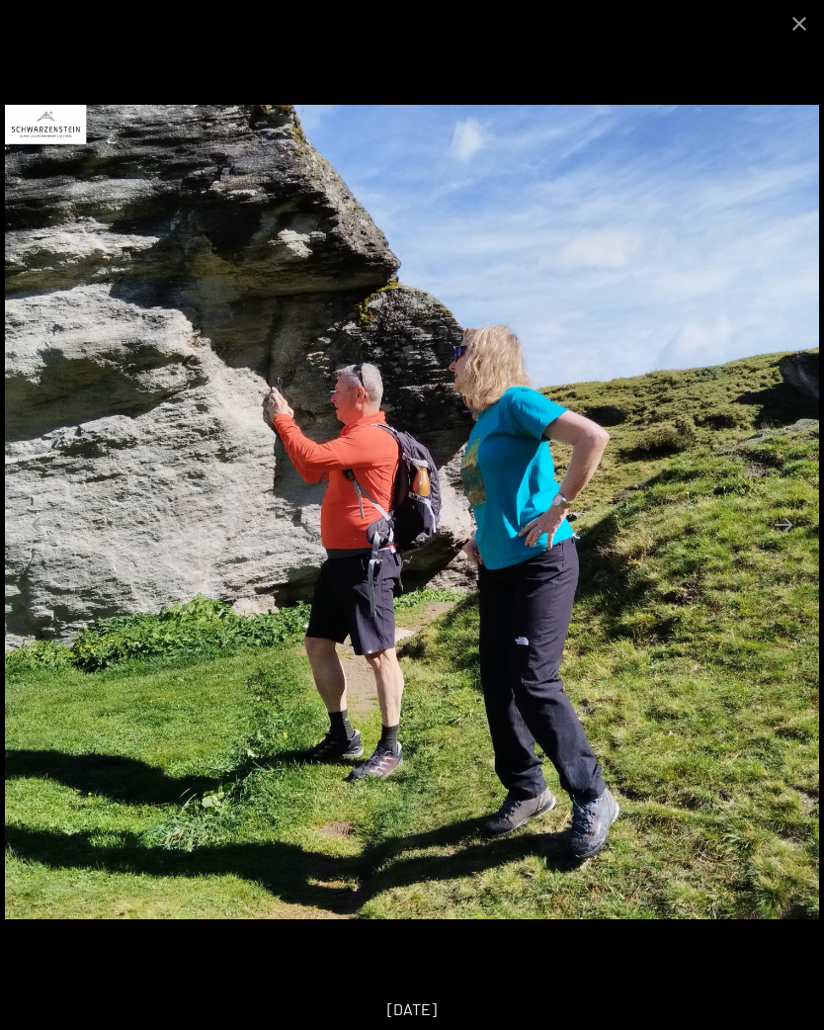
click at [797, 539] on button "Next slide" at bounding box center [784, 524] width 42 height 39
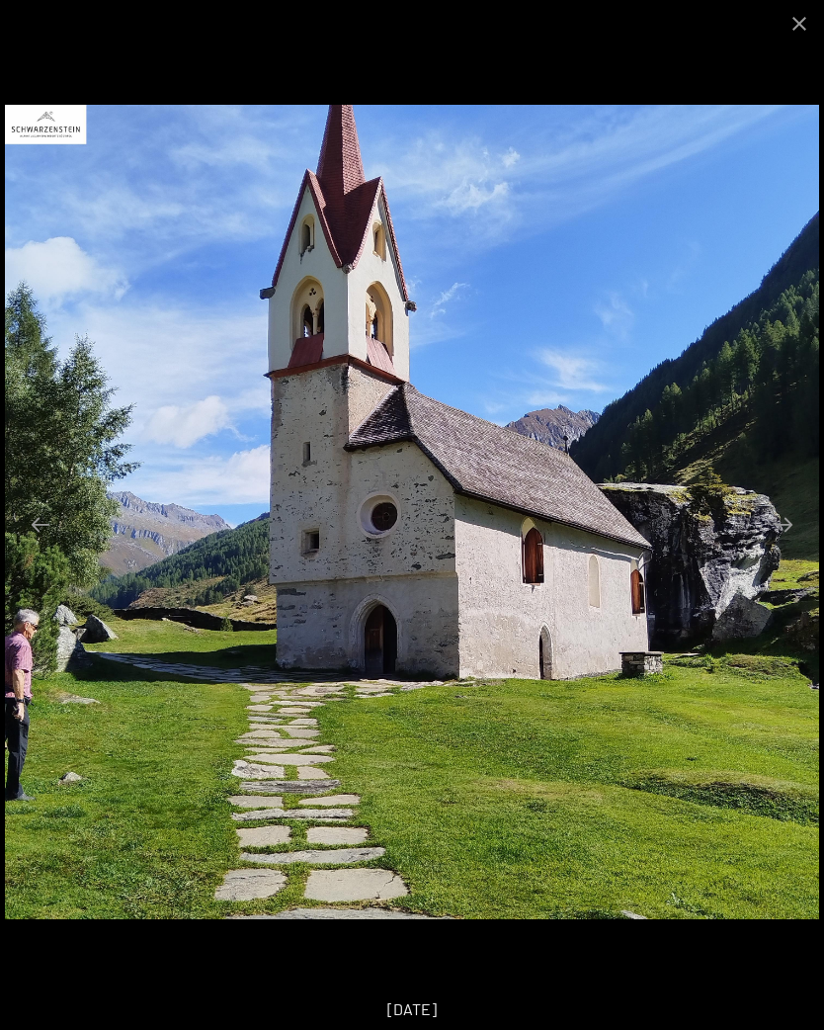
click at [792, 531] on button "Next slide" at bounding box center [784, 524] width 42 height 39
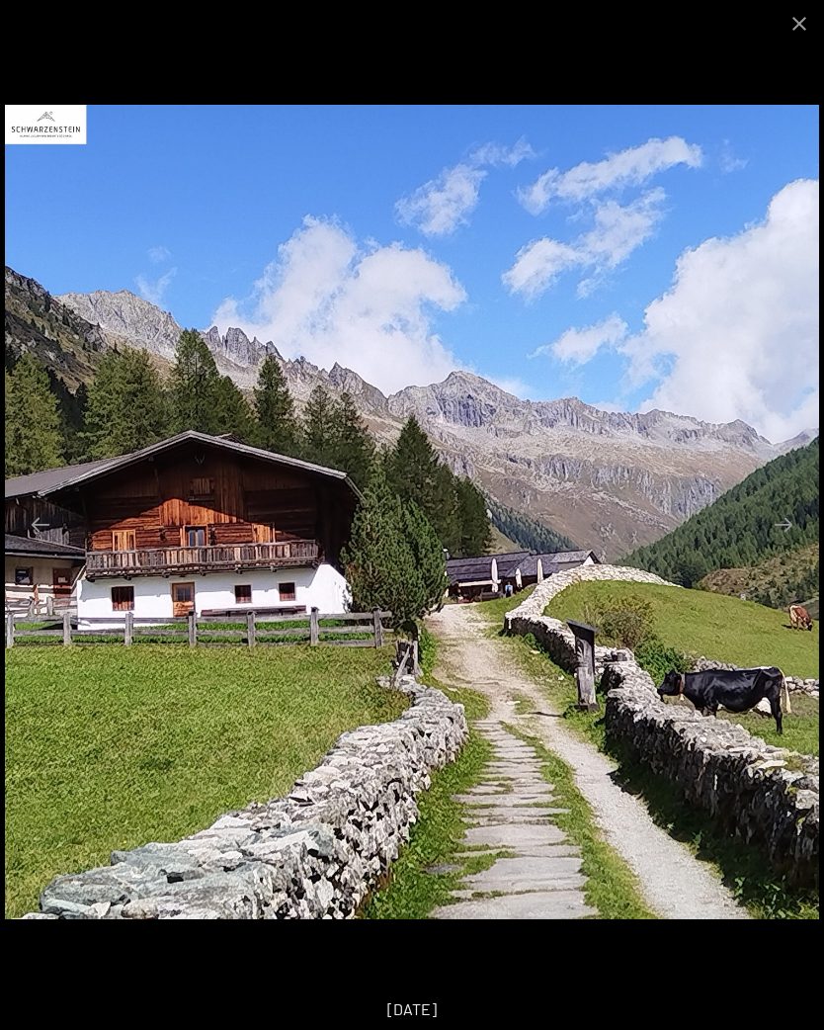
click at [811, 12] on button "Close gallery" at bounding box center [799, 23] width 49 height 46
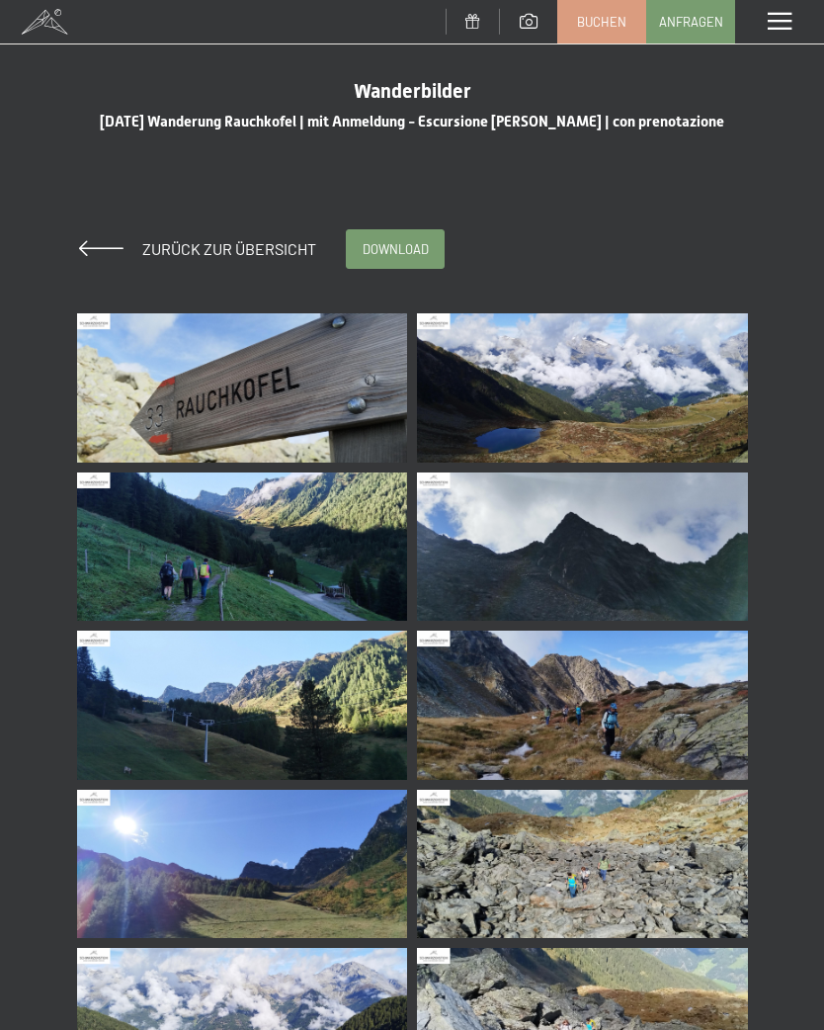
click at [348, 391] on img at bounding box center [242, 387] width 331 height 149
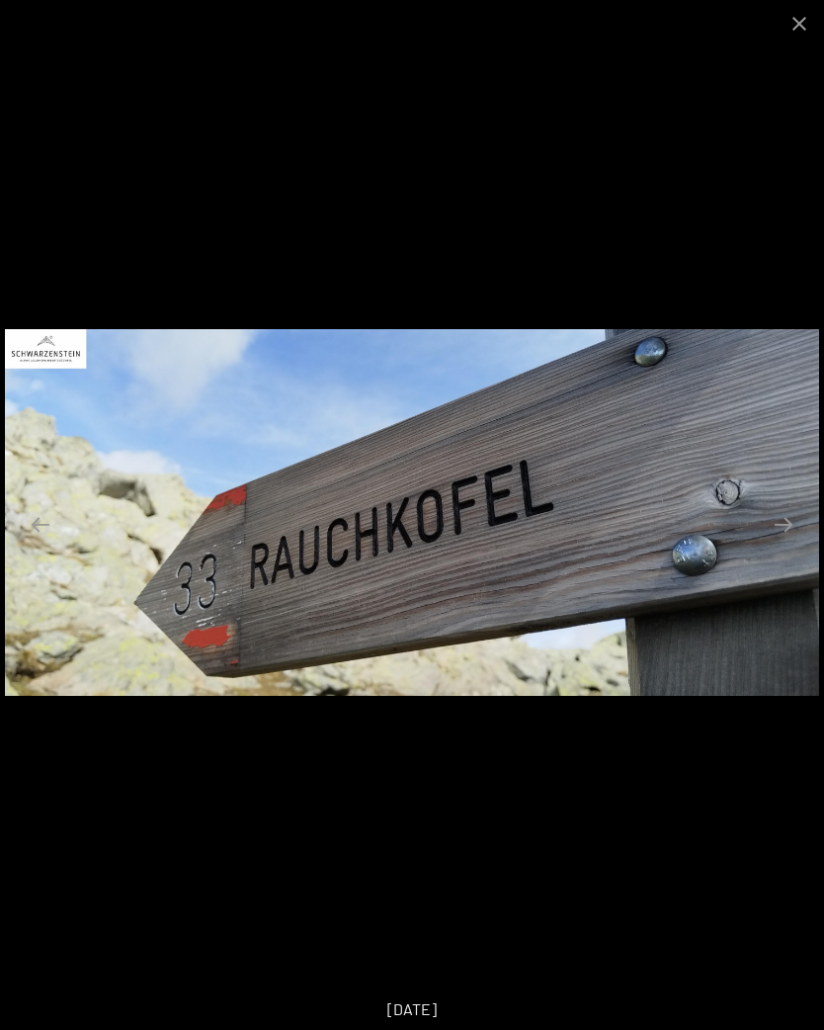
click at [792, 533] on button "Next slide" at bounding box center [784, 524] width 42 height 39
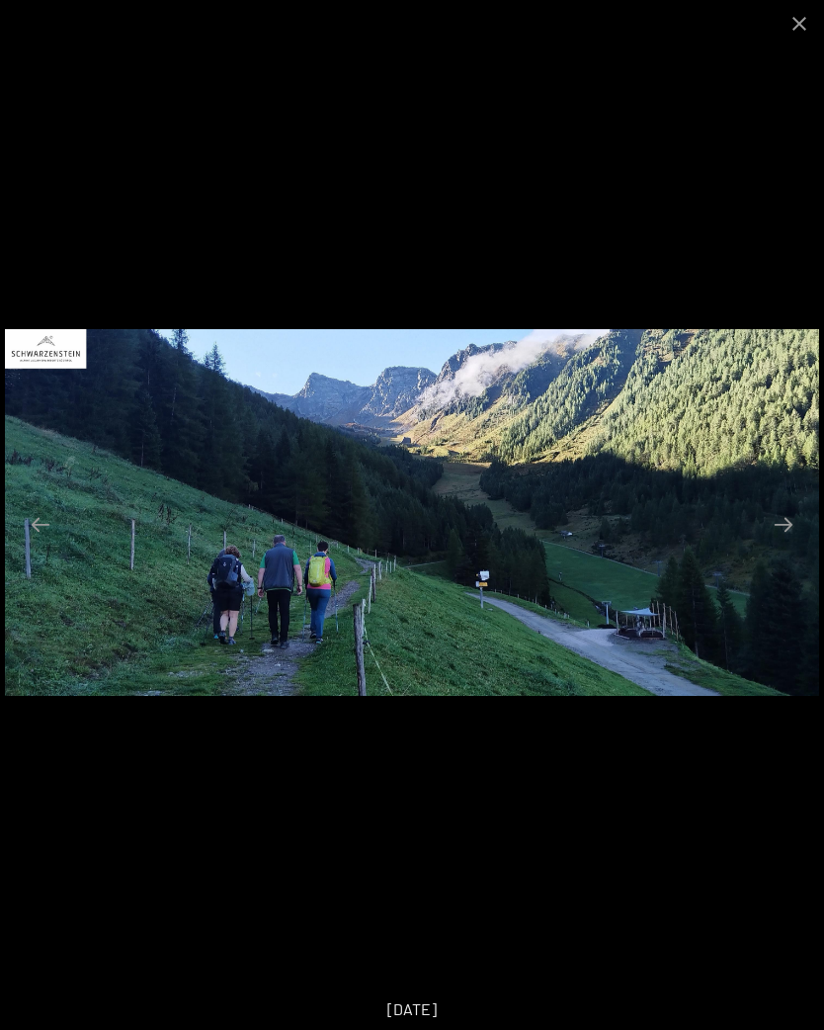
click at [789, 523] on button "Next slide" at bounding box center [784, 524] width 42 height 39
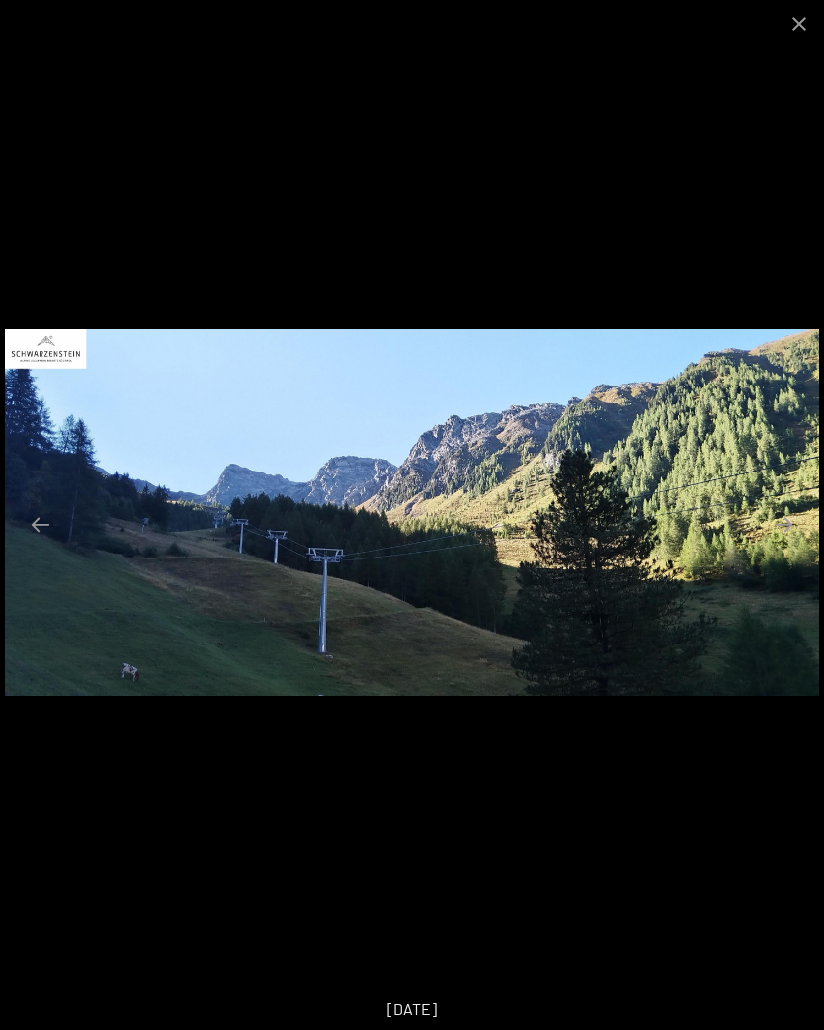
click at [792, 528] on button "Next slide" at bounding box center [784, 524] width 42 height 39
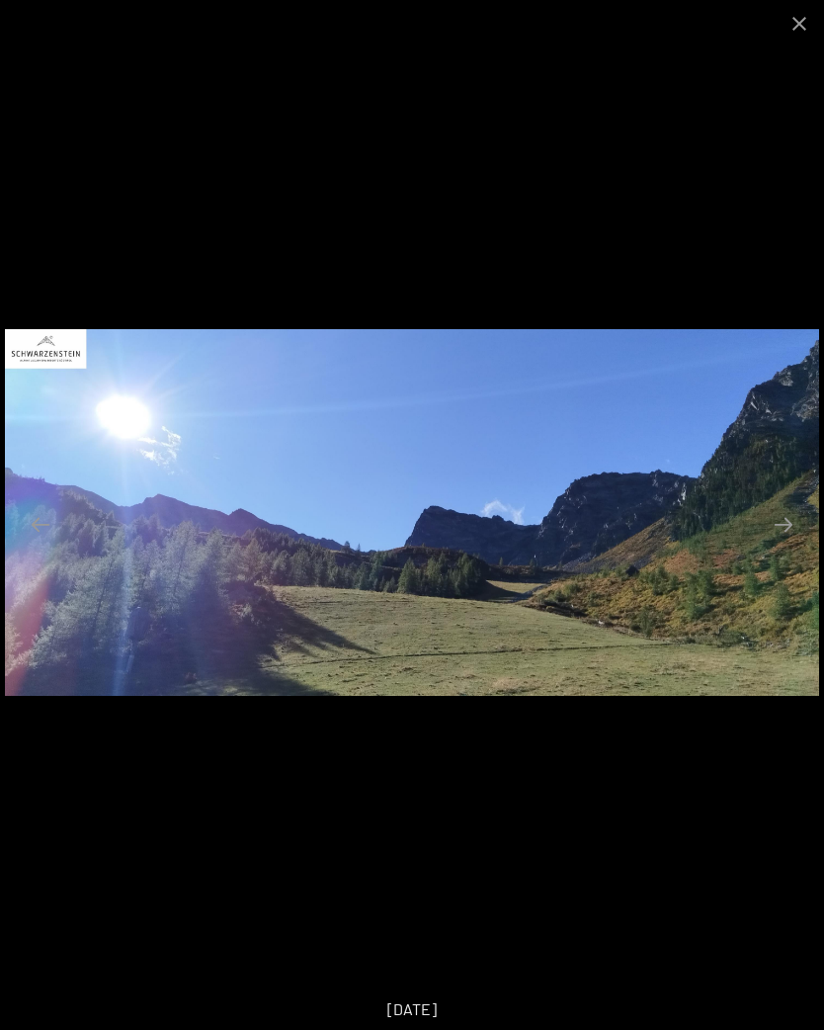
click at [777, 531] on button "Next slide" at bounding box center [784, 524] width 42 height 39
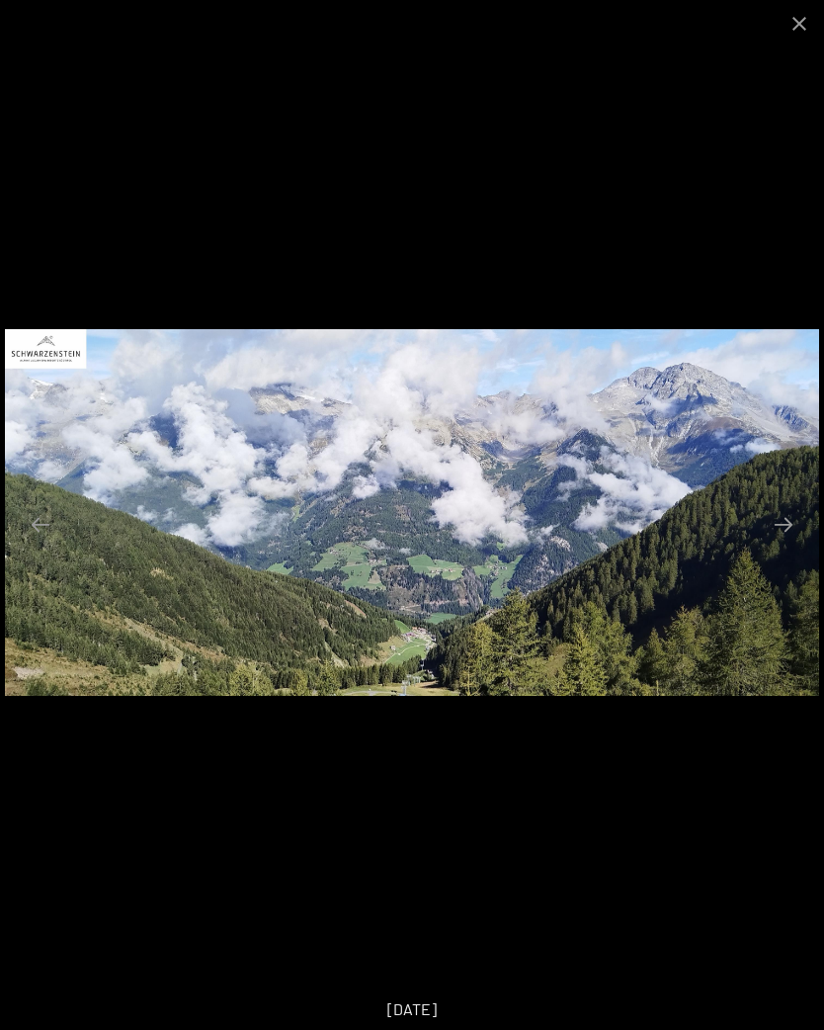
click at [799, 533] on button "Next slide" at bounding box center [784, 524] width 42 height 39
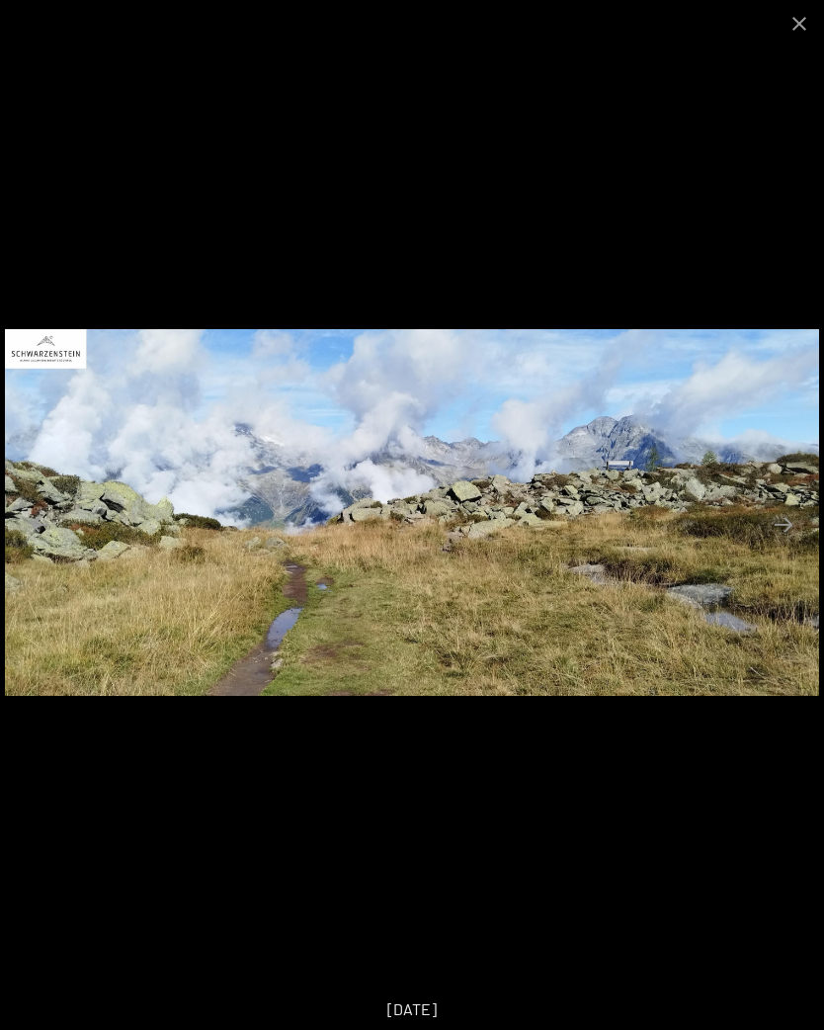
click at [786, 533] on button "Next slide" at bounding box center [784, 524] width 42 height 39
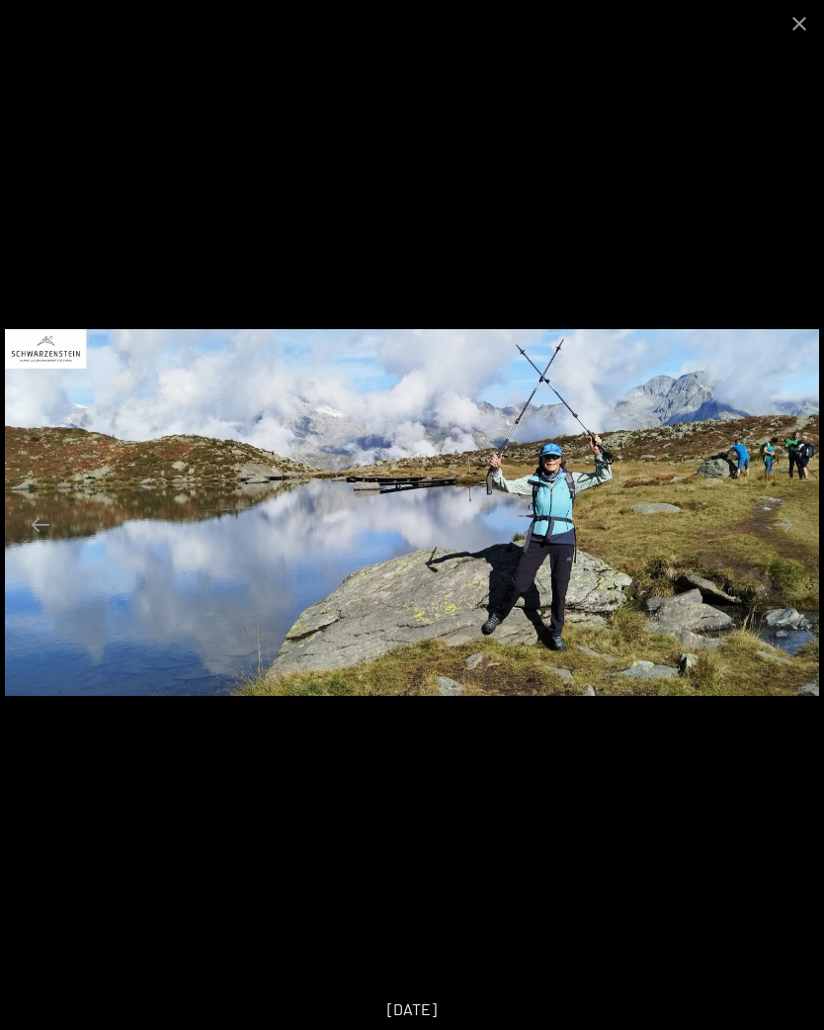
click at [781, 529] on button "Next slide" at bounding box center [784, 524] width 42 height 39
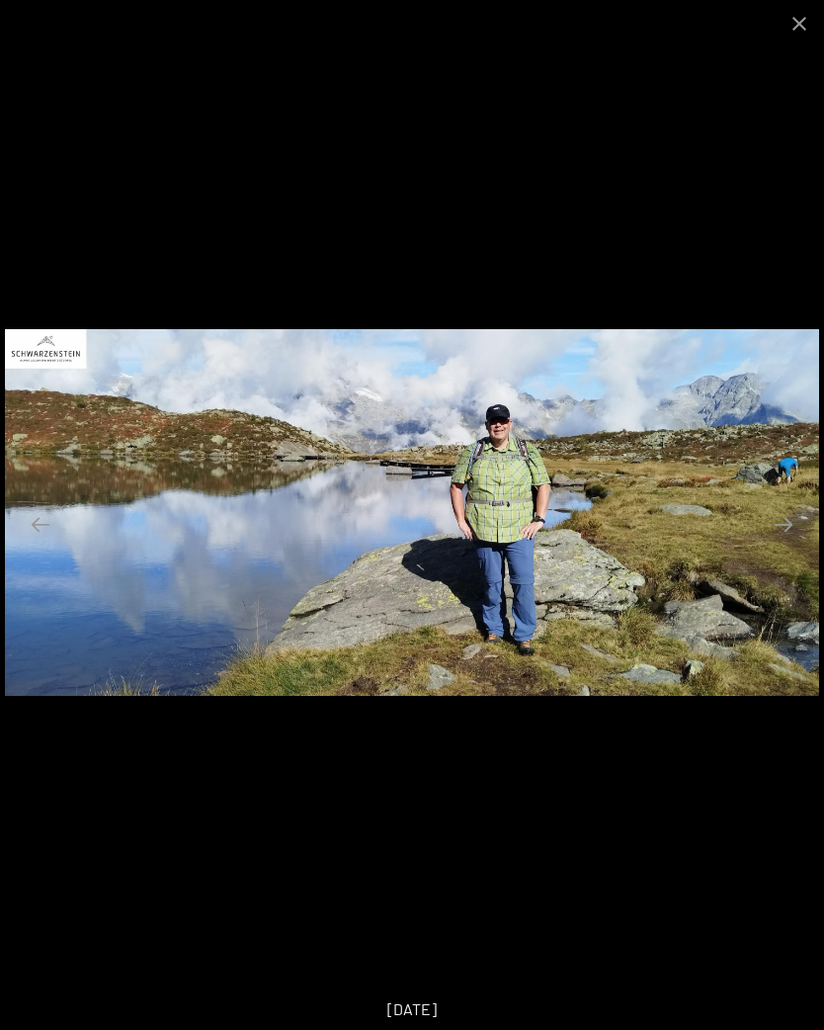
click at [784, 528] on button "Next slide" at bounding box center [784, 524] width 42 height 39
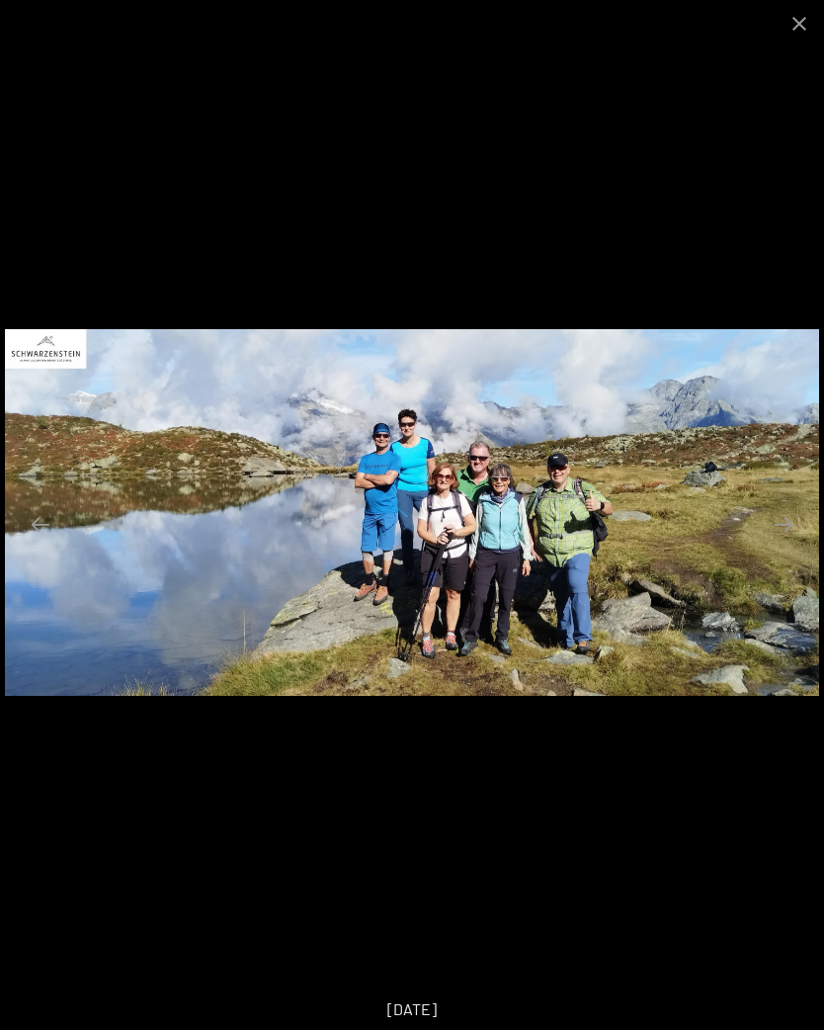
click at [782, 522] on button "Next slide" at bounding box center [784, 524] width 42 height 39
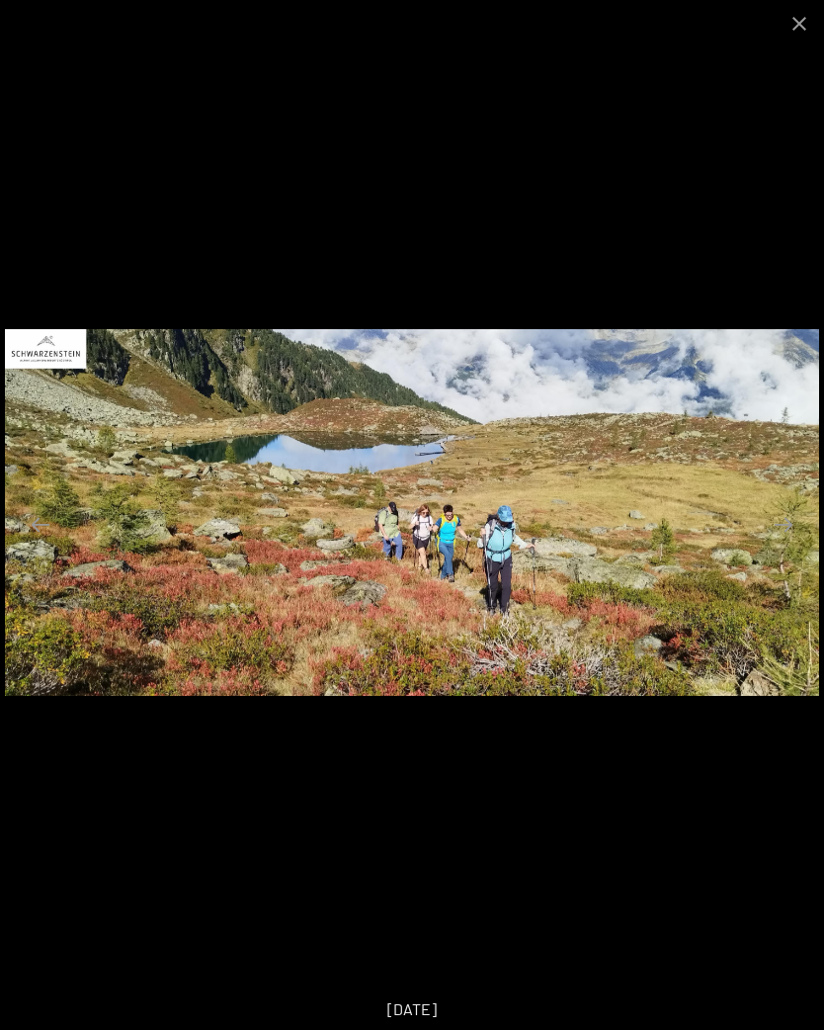
click at [777, 542] on button "Next slide" at bounding box center [784, 524] width 42 height 39
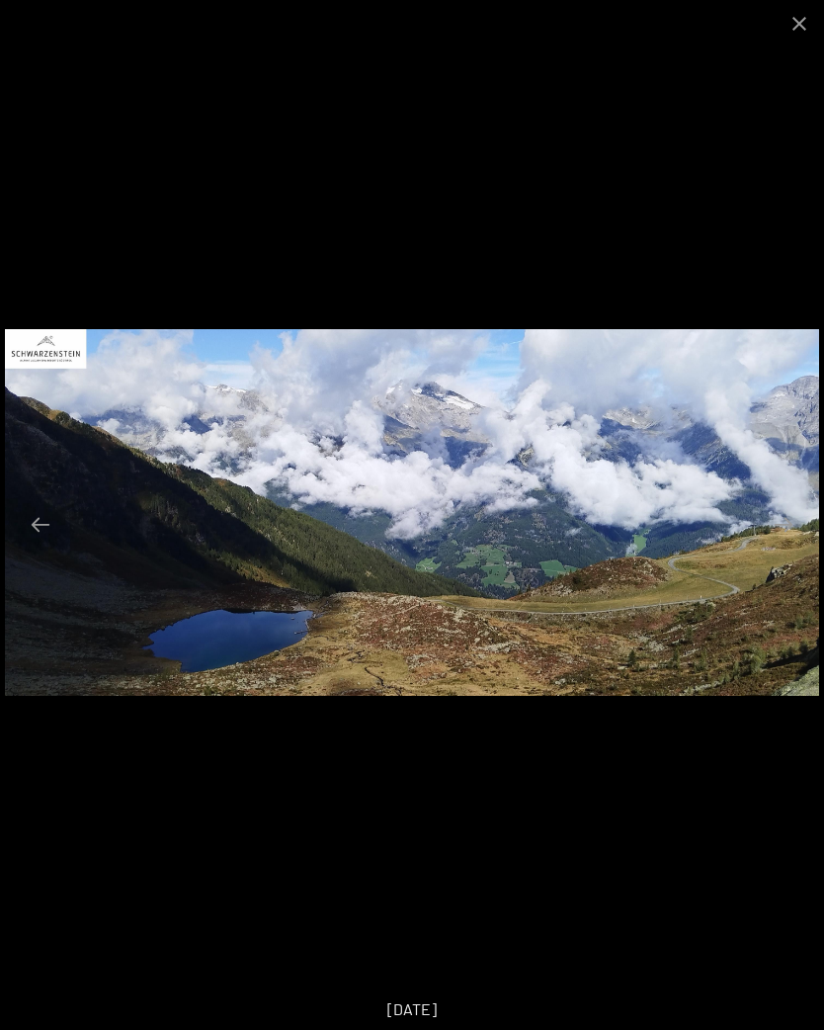
click at [782, 525] on button "Next slide" at bounding box center [784, 524] width 42 height 39
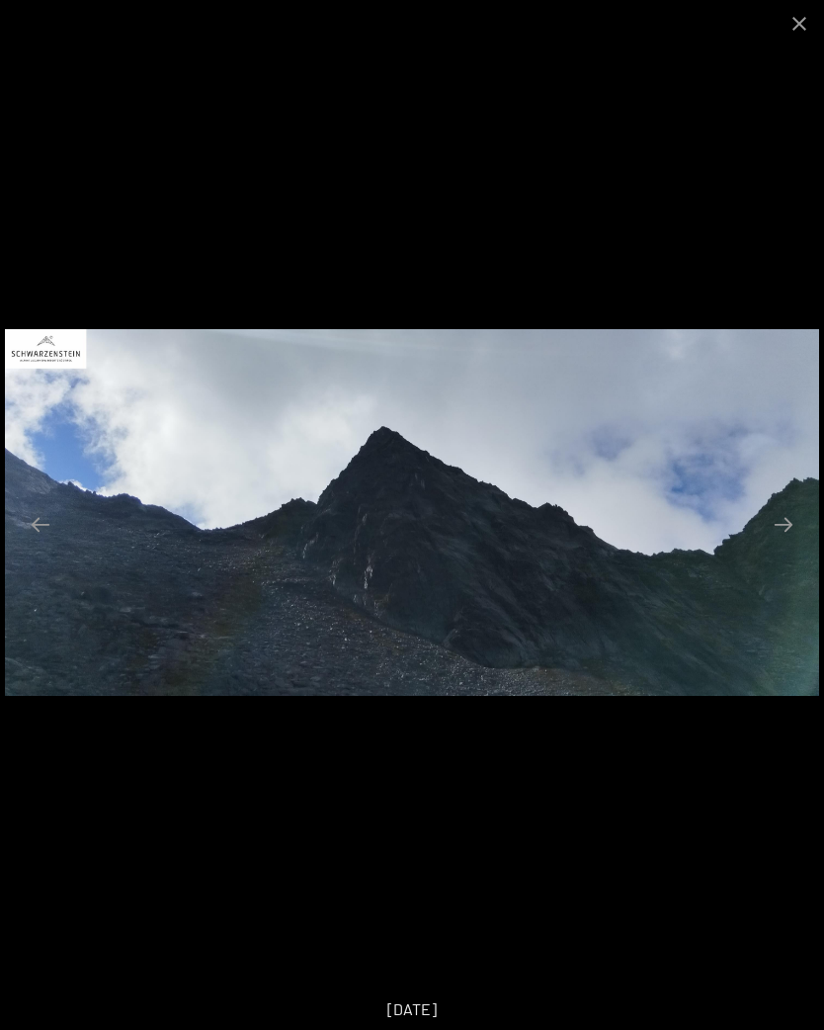
click at [786, 539] on button "Next slide" at bounding box center [784, 524] width 42 height 39
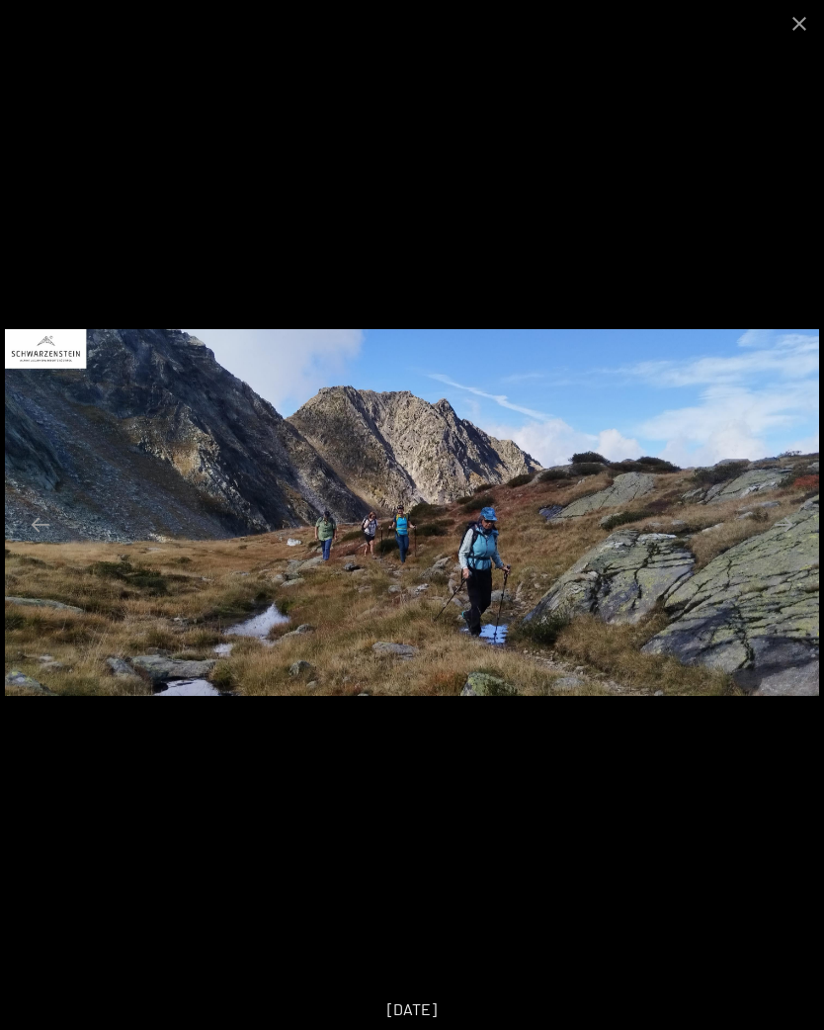
click at [787, 533] on button "Next slide" at bounding box center [784, 524] width 42 height 39
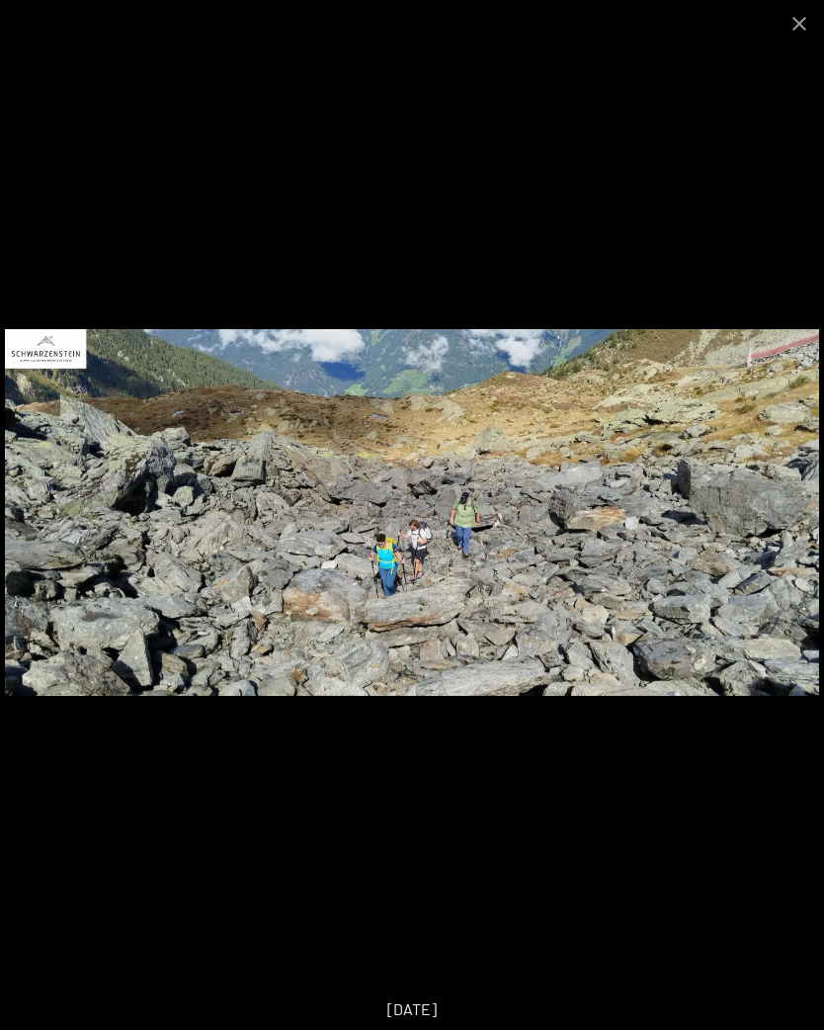
click at [787, 527] on button "Next slide" at bounding box center [784, 524] width 42 height 39
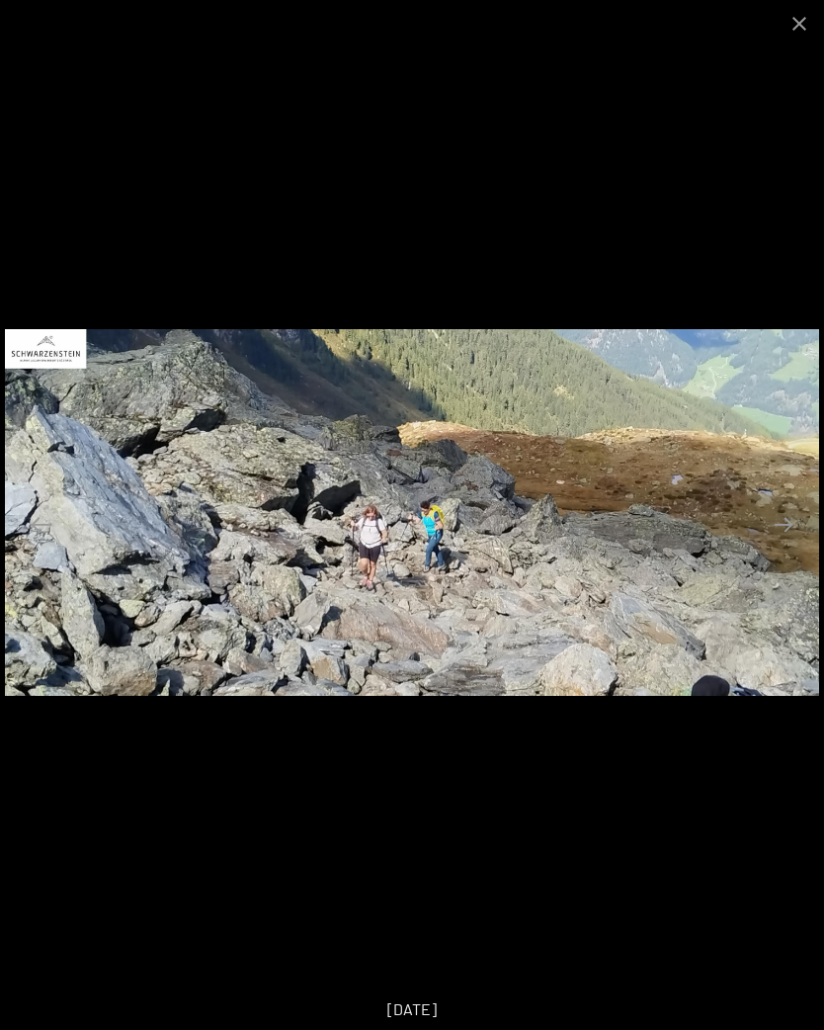
click at [797, 526] on button "Next slide" at bounding box center [784, 524] width 42 height 39
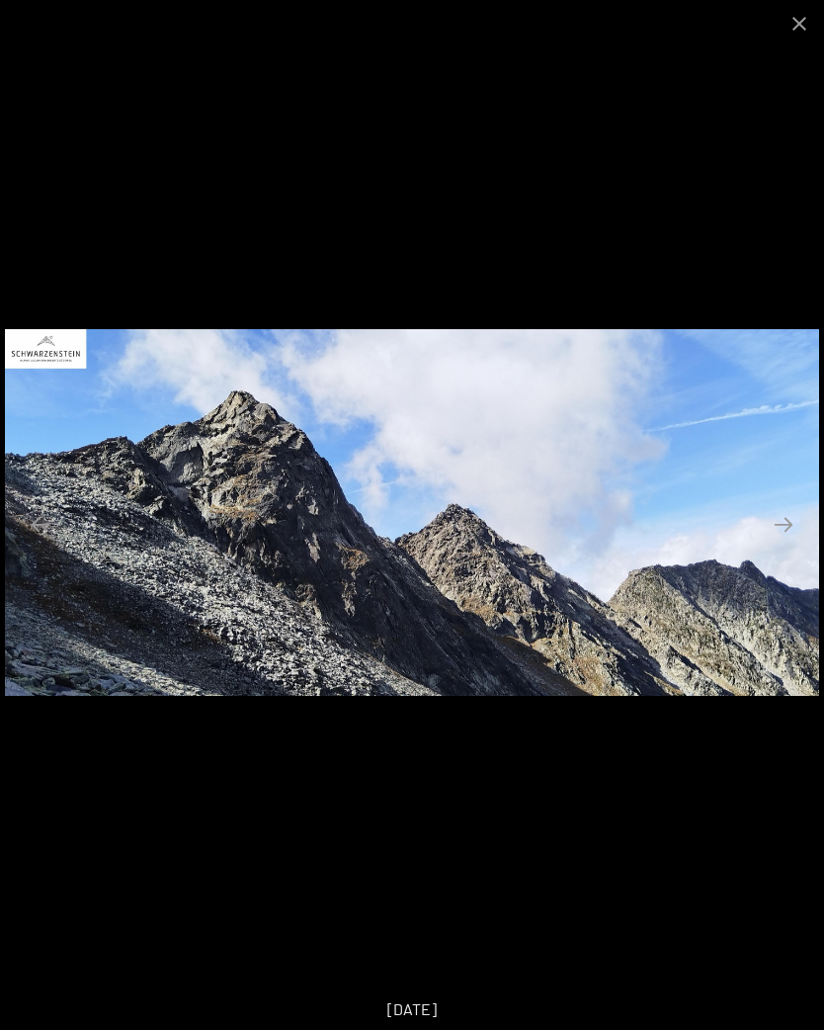
click at [789, 530] on button "Next slide" at bounding box center [784, 524] width 42 height 39
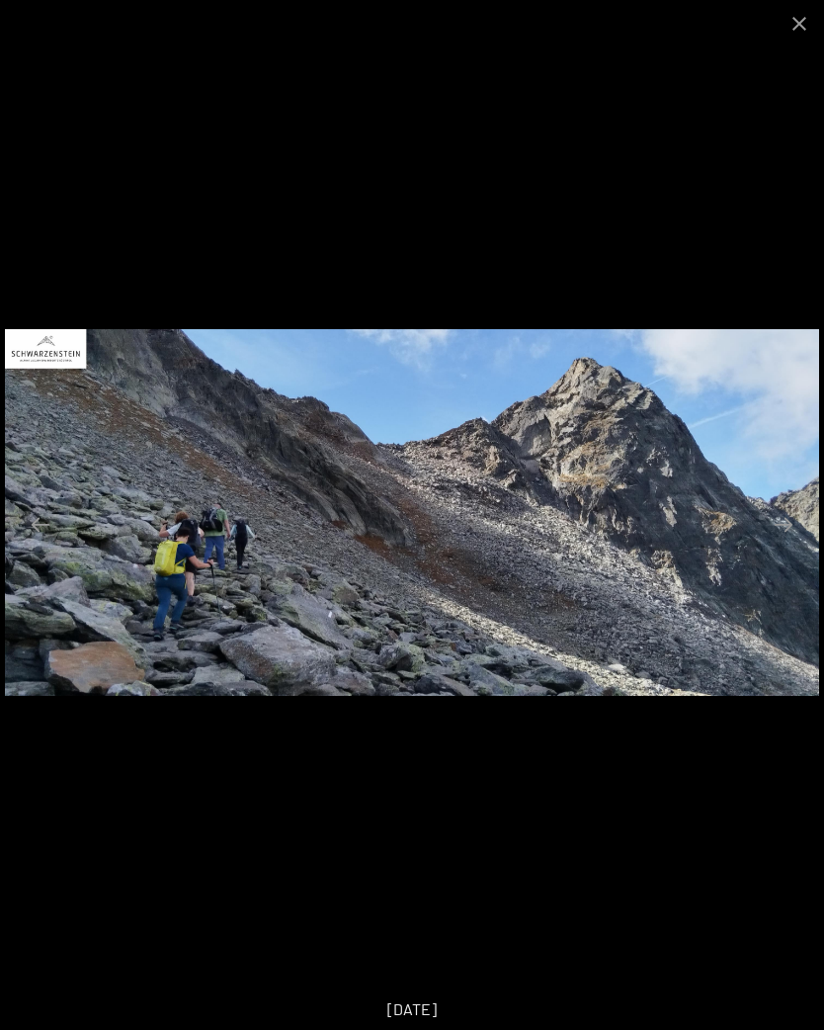
click at [793, 534] on button "Next slide" at bounding box center [784, 524] width 42 height 39
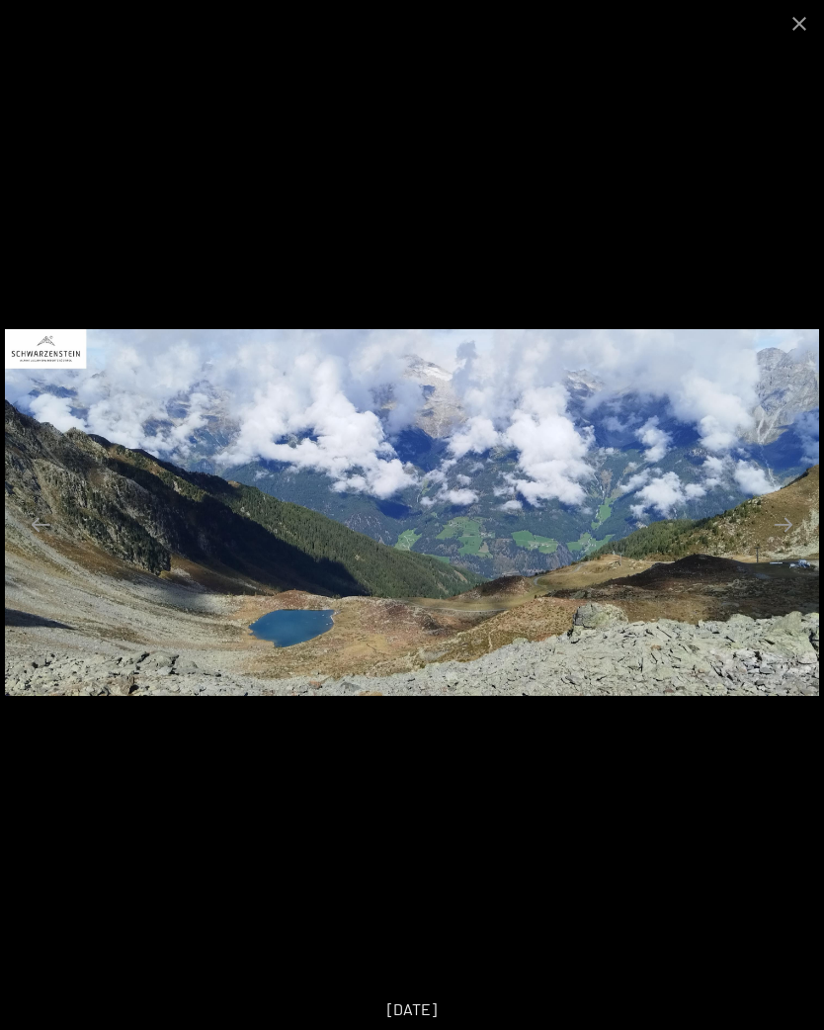
click at [789, 525] on button "Next slide" at bounding box center [784, 524] width 42 height 39
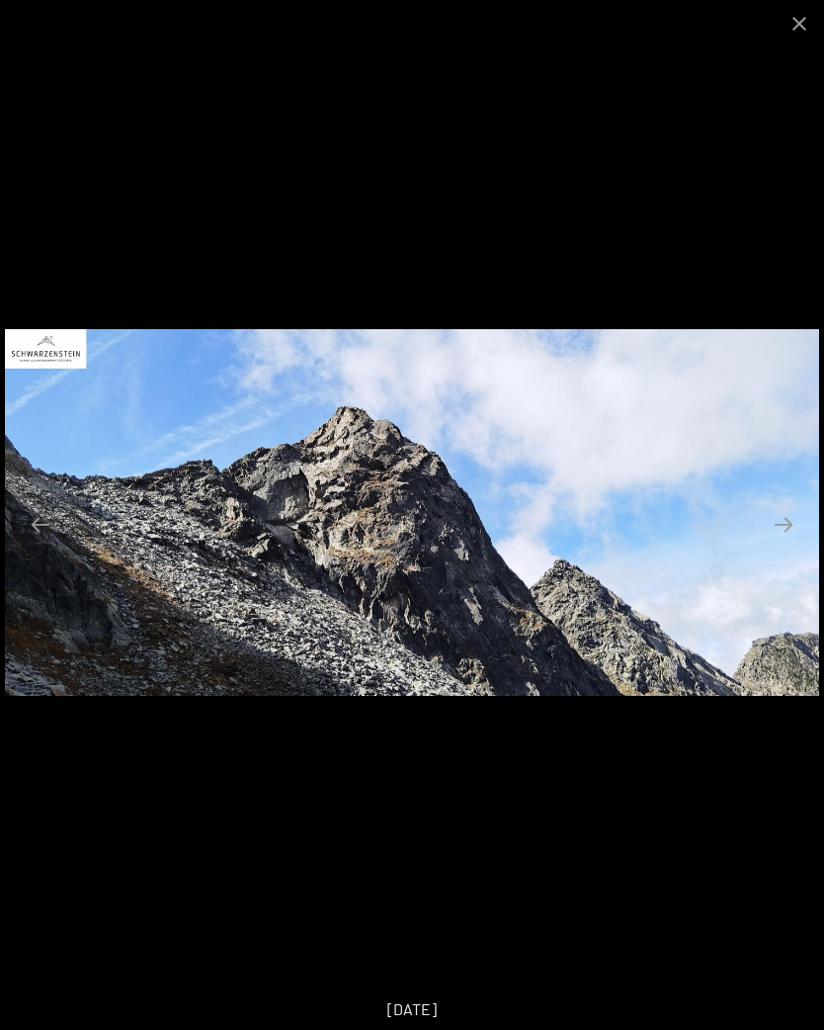
click at [797, 532] on button "Next slide" at bounding box center [784, 524] width 42 height 39
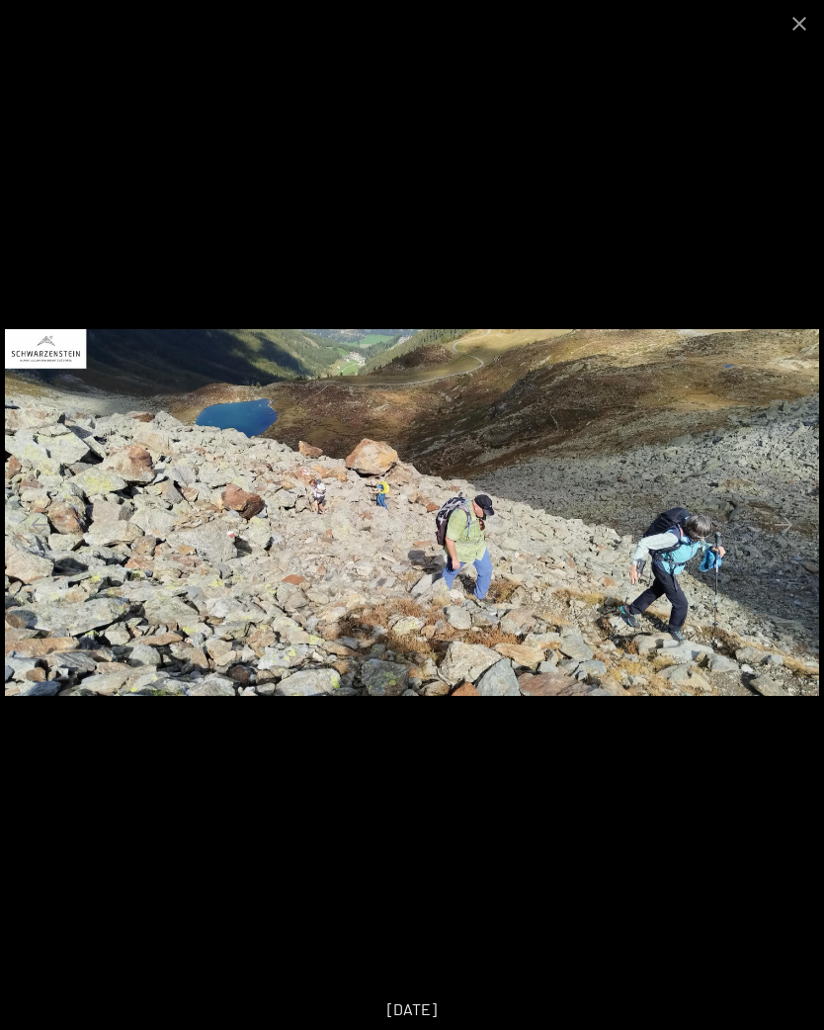
click at [791, 525] on button "Next slide" at bounding box center [784, 524] width 42 height 39
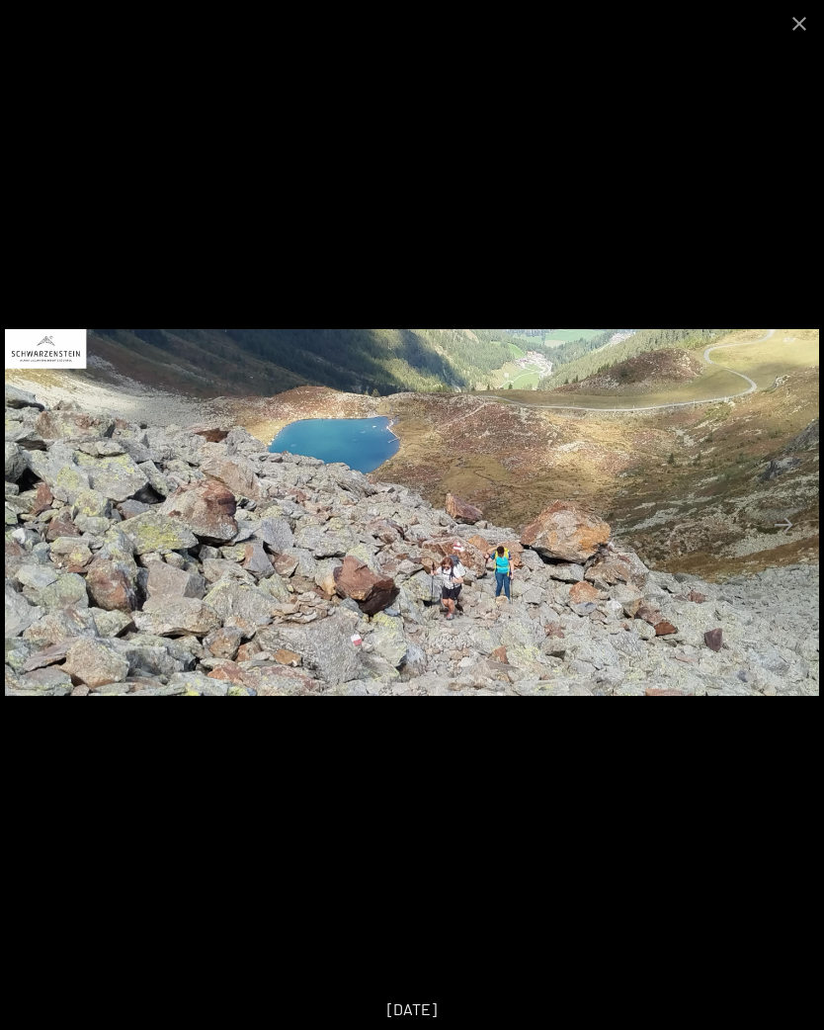
click at [789, 526] on button "Next slide" at bounding box center [784, 524] width 42 height 39
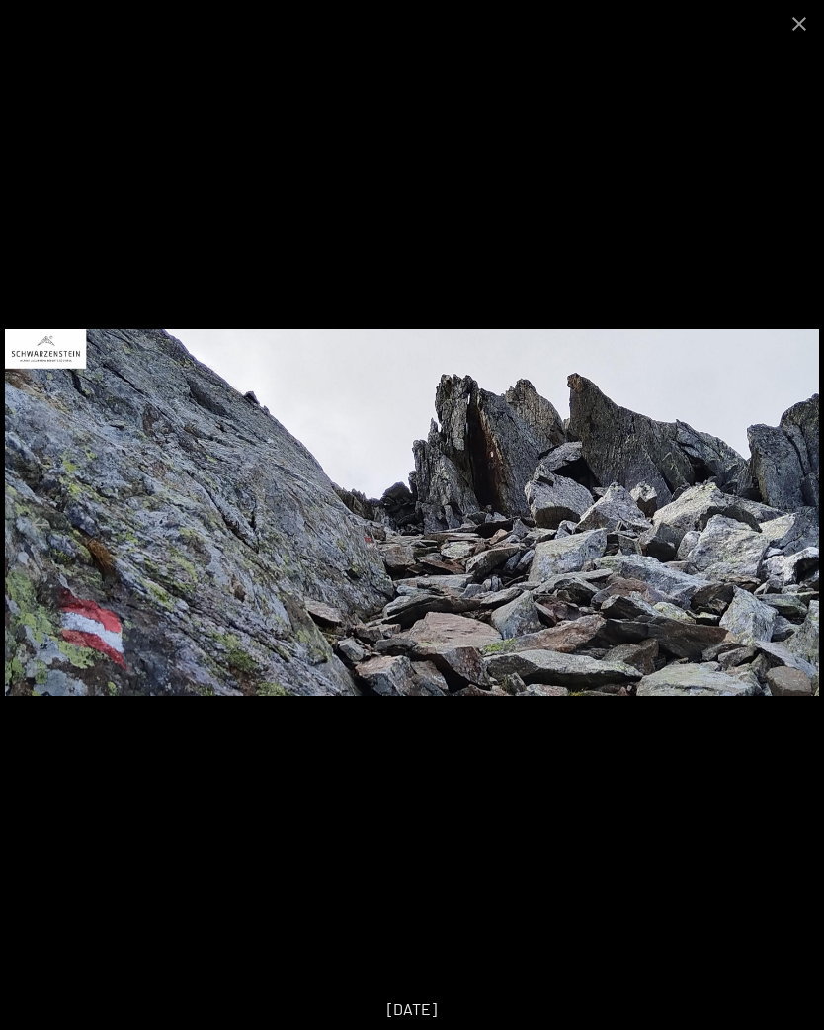
click at [788, 527] on button "Next slide" at bounding box center [784, 524] width 42 height 39
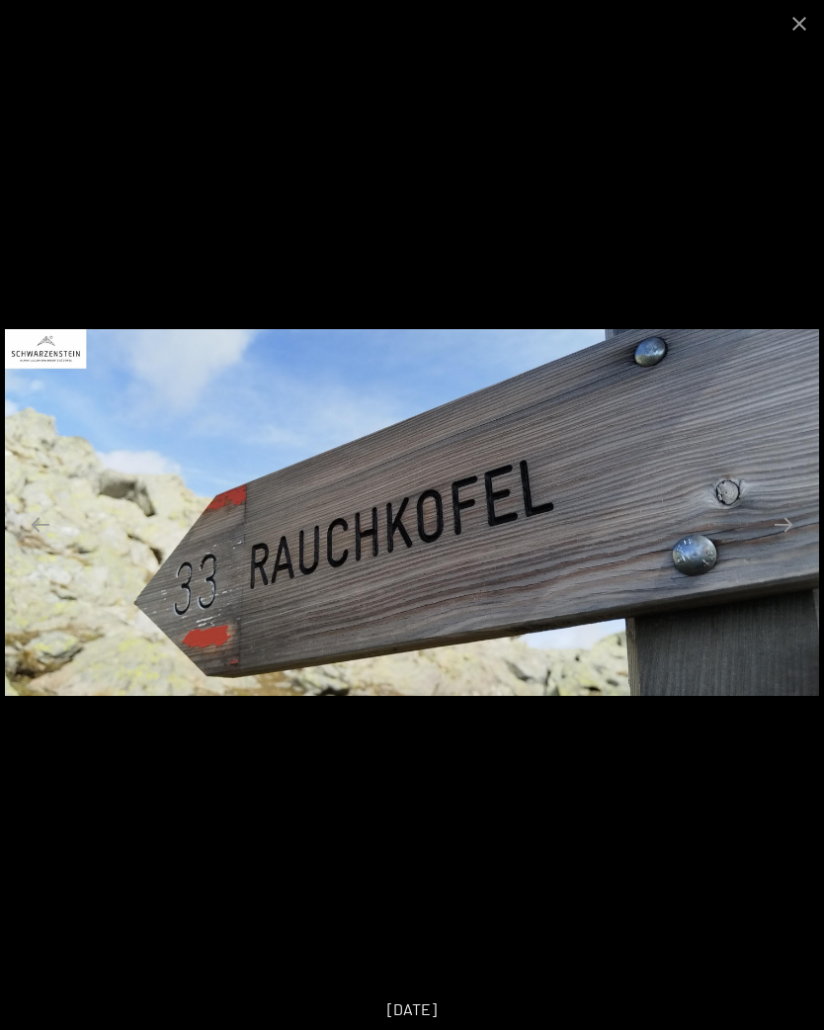
click at [791, 533] on button "Next slide" at bounding box center [784, 524] width 42 height 39
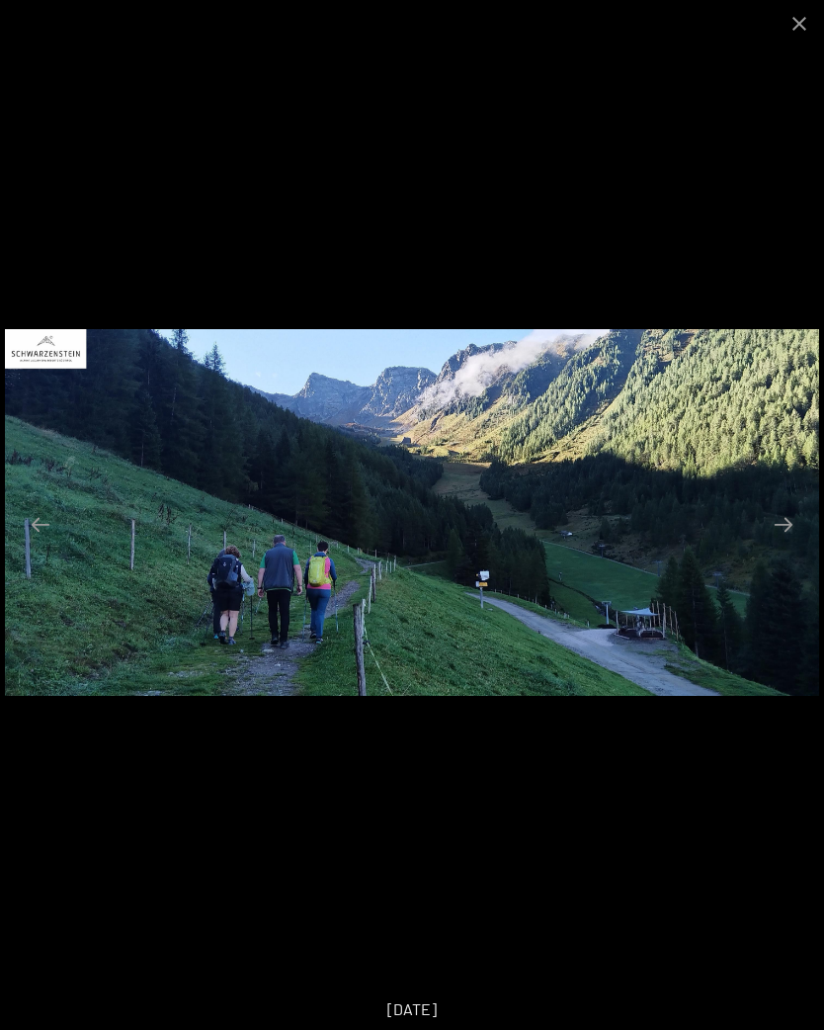
click at [789, 23] on button "Close gallery" at bounding box center [799, 23] width 49 height 46
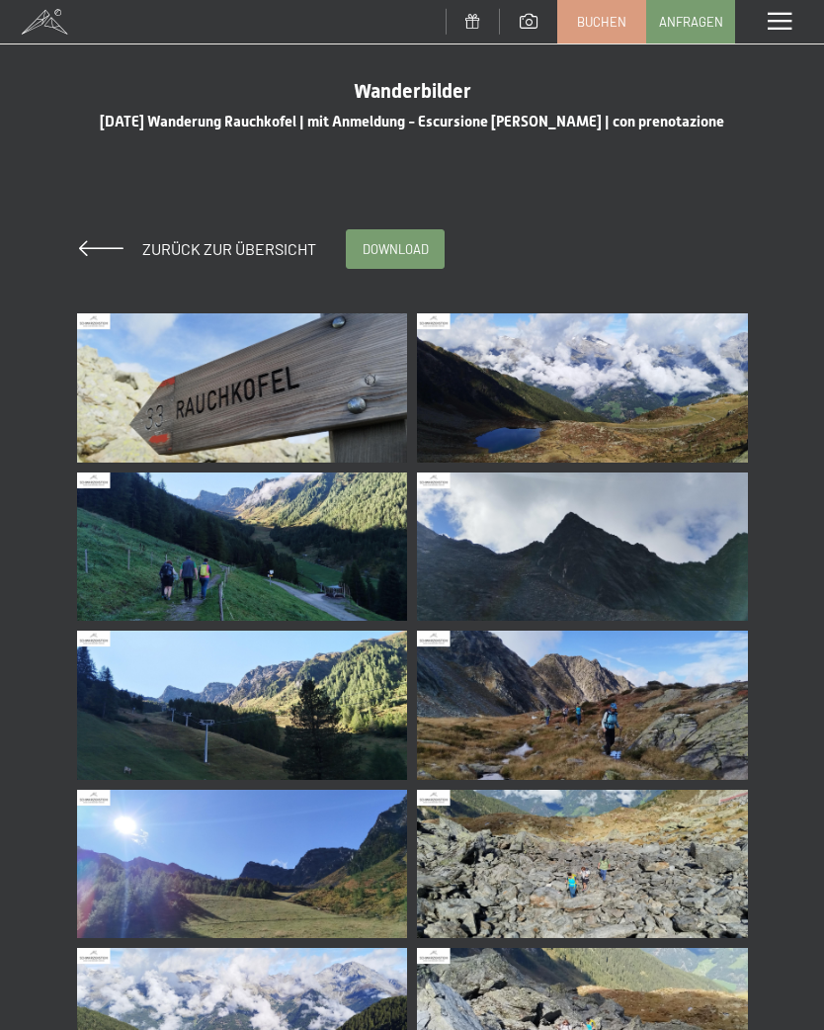
click at [241, 258] on span "Zurück zur Übersicht" at bounding box center [221, 248] width 190 height 19
